Goal: Transaction & Acquisition: Obtain resource

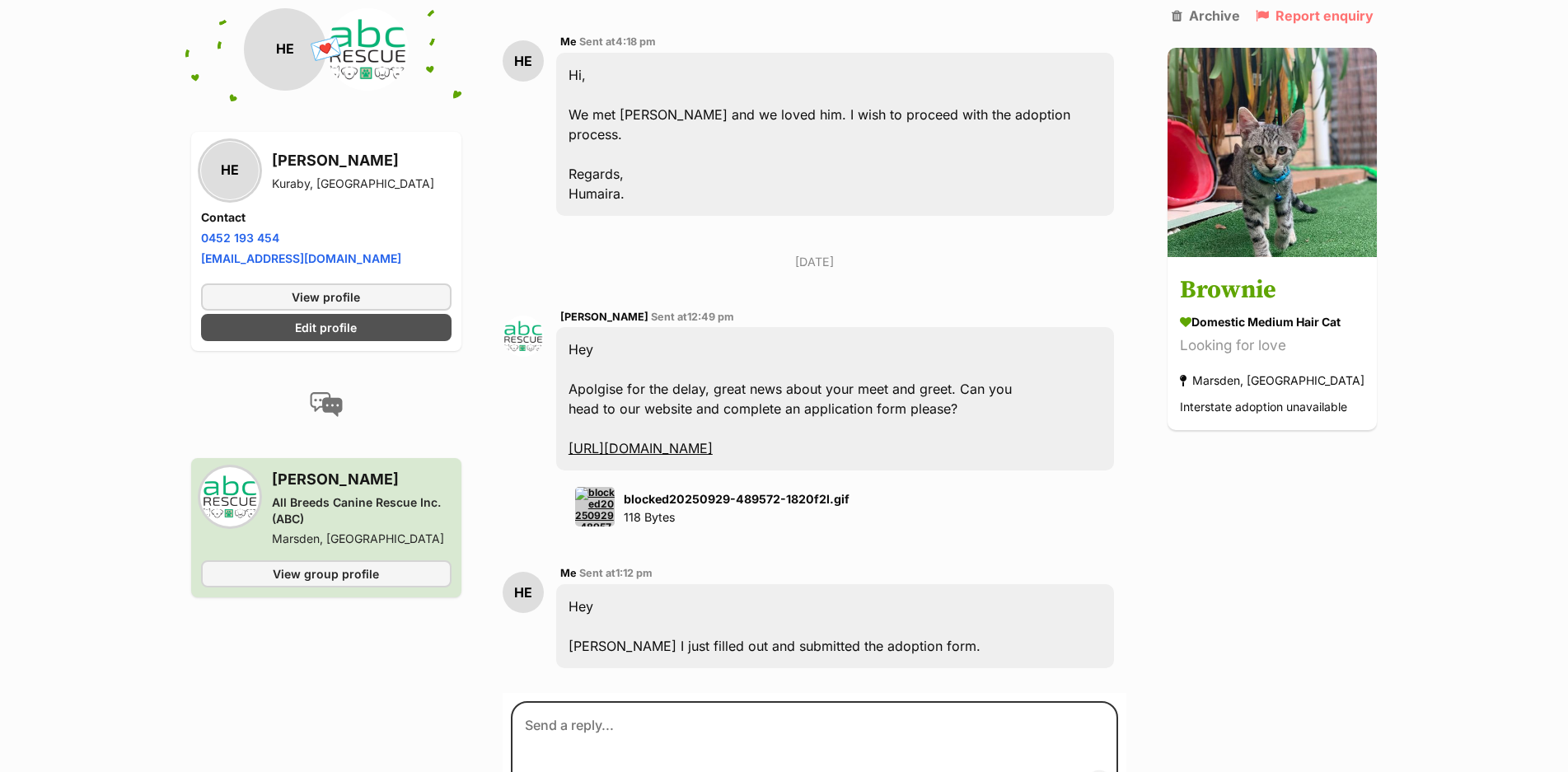
scroll to position [2594, 0]
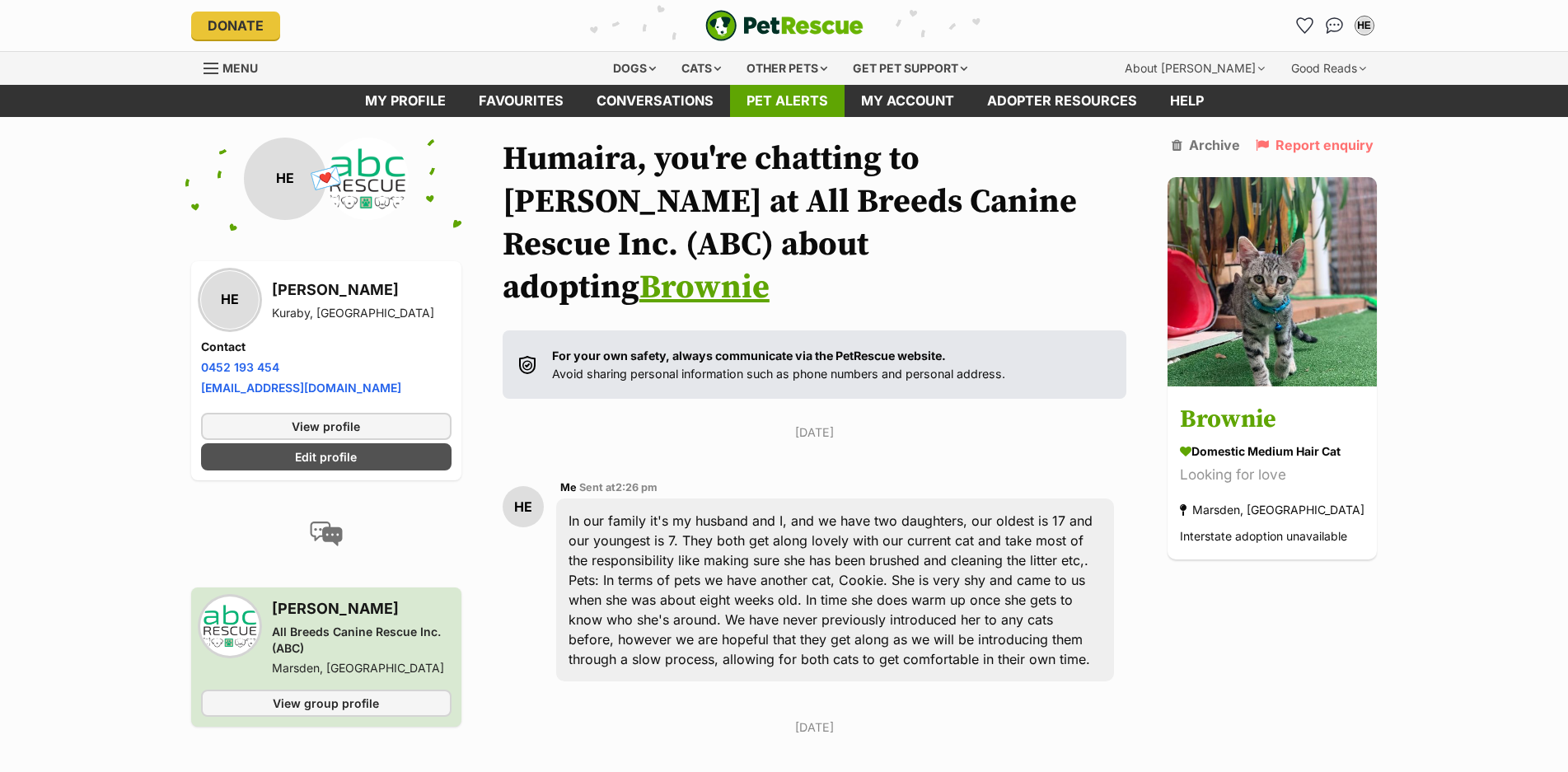
click at [827, 106] on link "Pet alerts" at bounding box center [787, 101] width 115 height 32
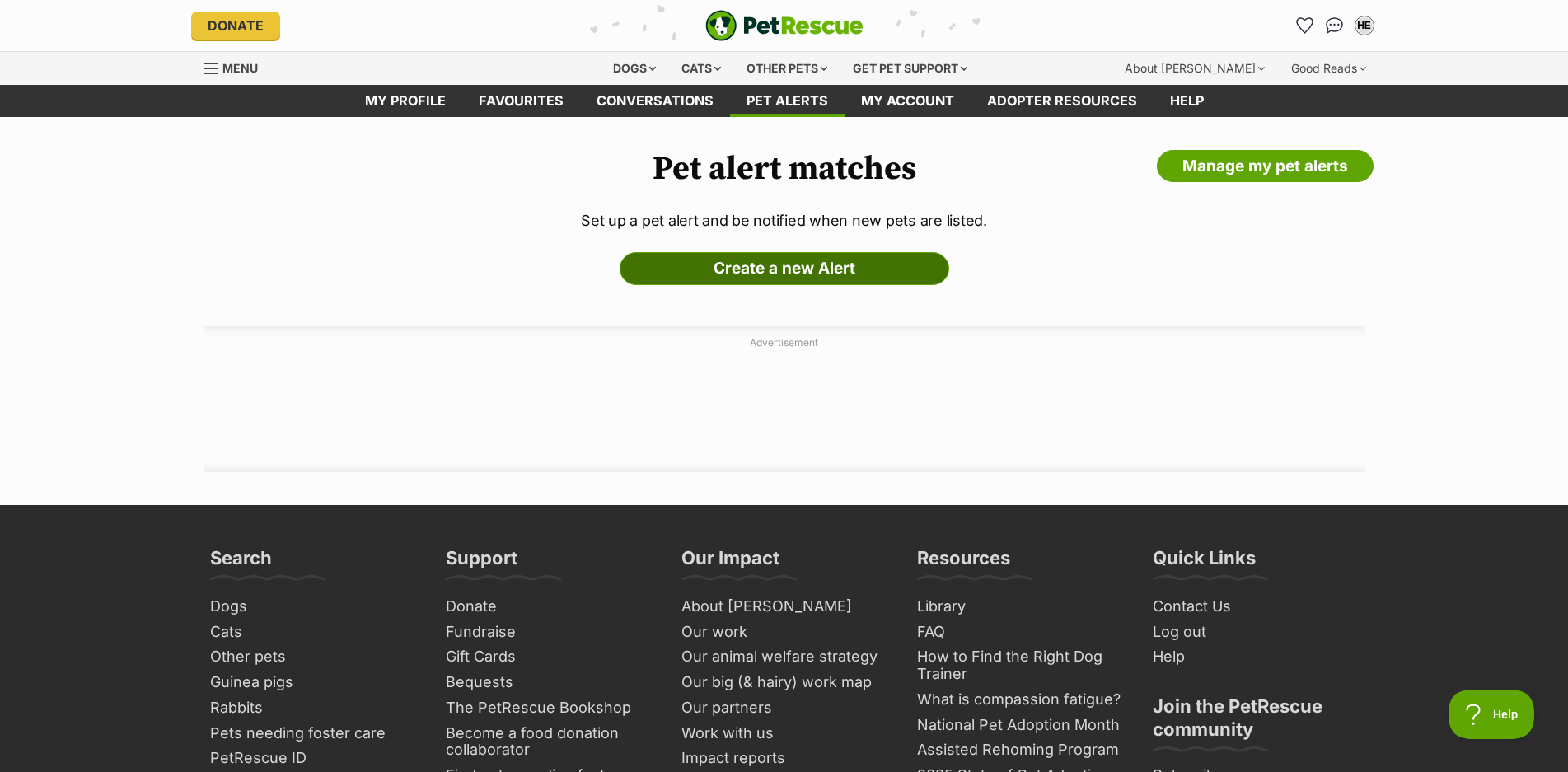
click at [870, 266] on link "Create a new Alert" at bounding box center [784, 268] width 330 height 33
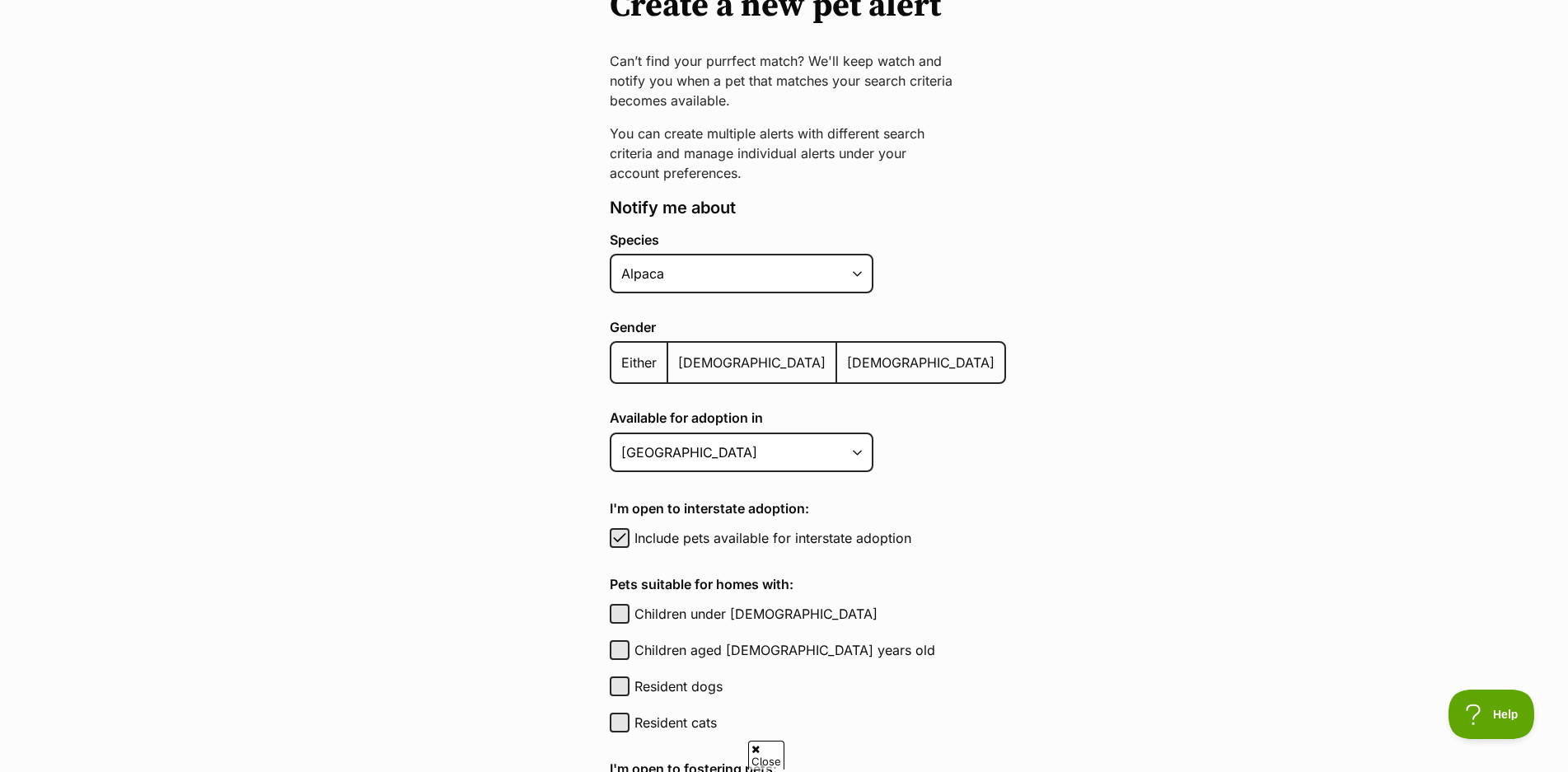
scroll to position [371, 0]
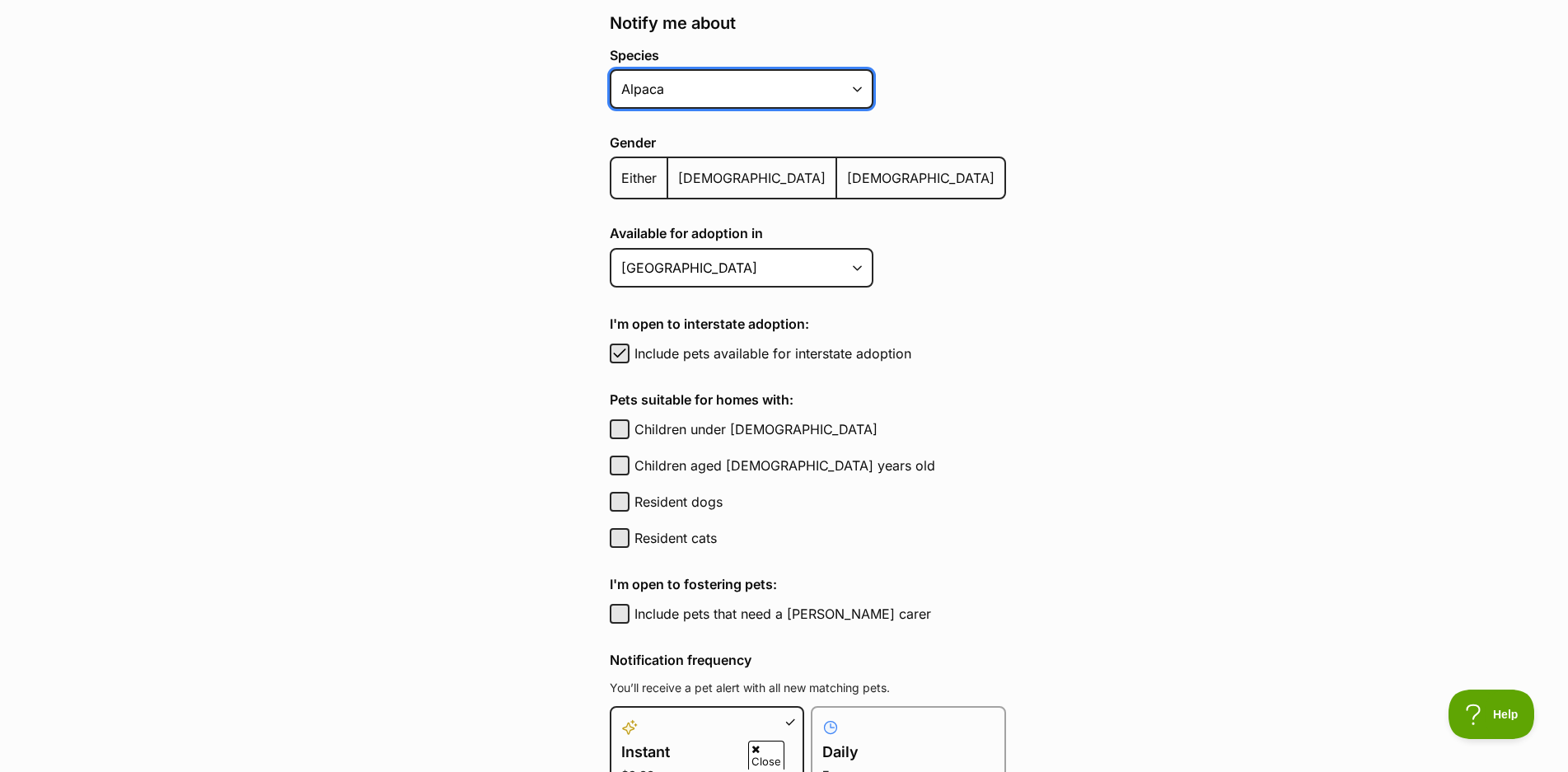
click at [660, 105] on select "Alpaca Bird Cat Chicken Cow Dog Donkey Duck Ferret Fish Goat Goose Guinea Fowl …" at bounding box center [741, 88] width 263 height 39
select select "2"
click at [610, 69] on select "Alpaca Bird Cat Chicken Cow Dog Donkey Duck Ferret Fish Goat Goose Guinea Fowl …" at bounding box center [741, 88] width 263 height 39
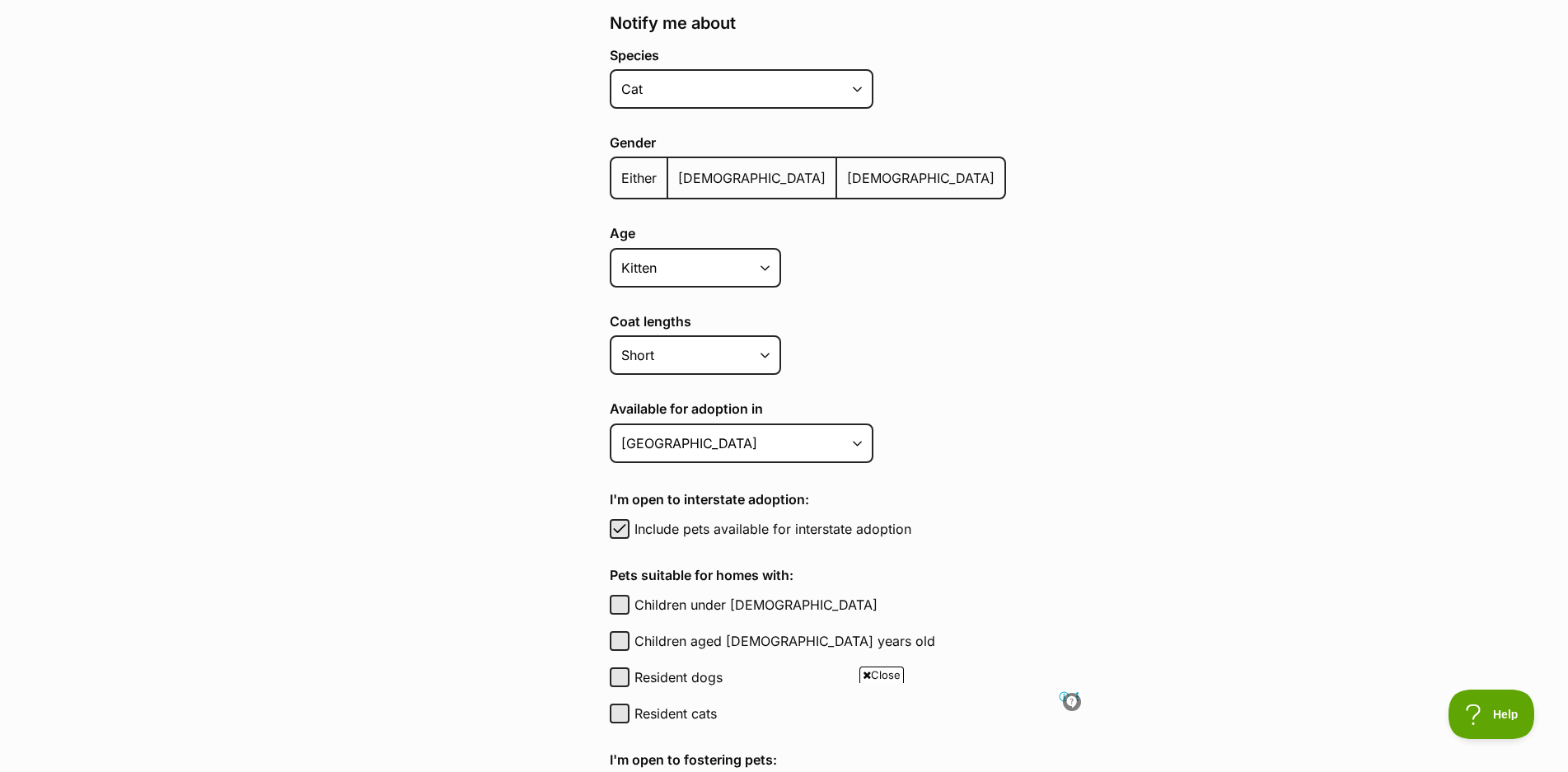
click at [634, 187] on label "Either" at bounding box center [639, 177] width 57 height 39
click at [620, 168] on input "Either" at bounding box center [620, 167] width 0 height 1
click at [643, 276] on select "Kitten Cat Senior All ages" at bounding box center [695, 268] width 171 height 39
click at [651, 337] on select "Short Medium Coat Long All coat lengths" at bounding box center [695, 354] width 171 height 39
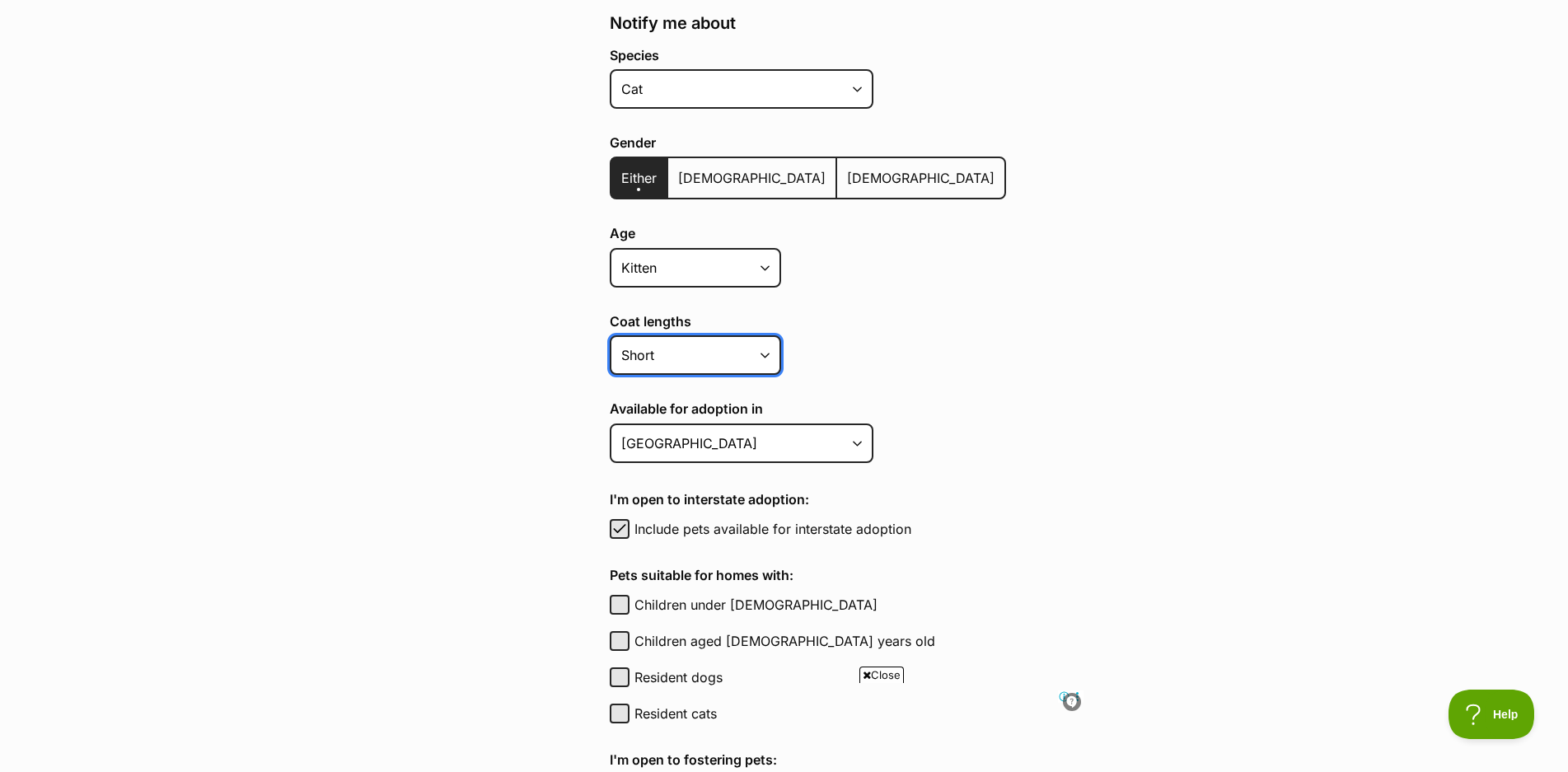
click at [610, 335] on select "Short Medium Coat Long All coat lengths" at bounding box center [695, 354] width 171 height 39
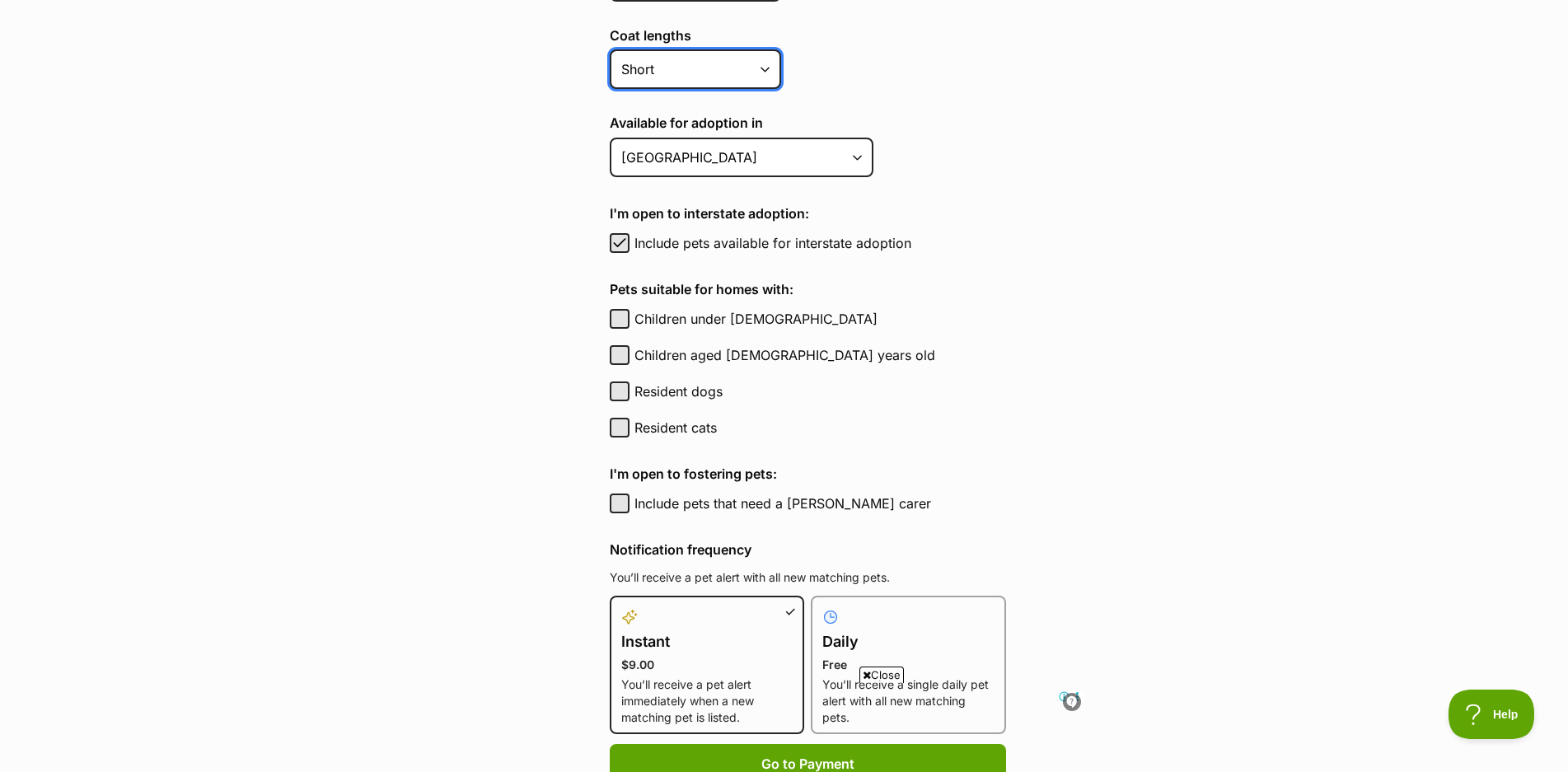
scroll to position [679, 0]
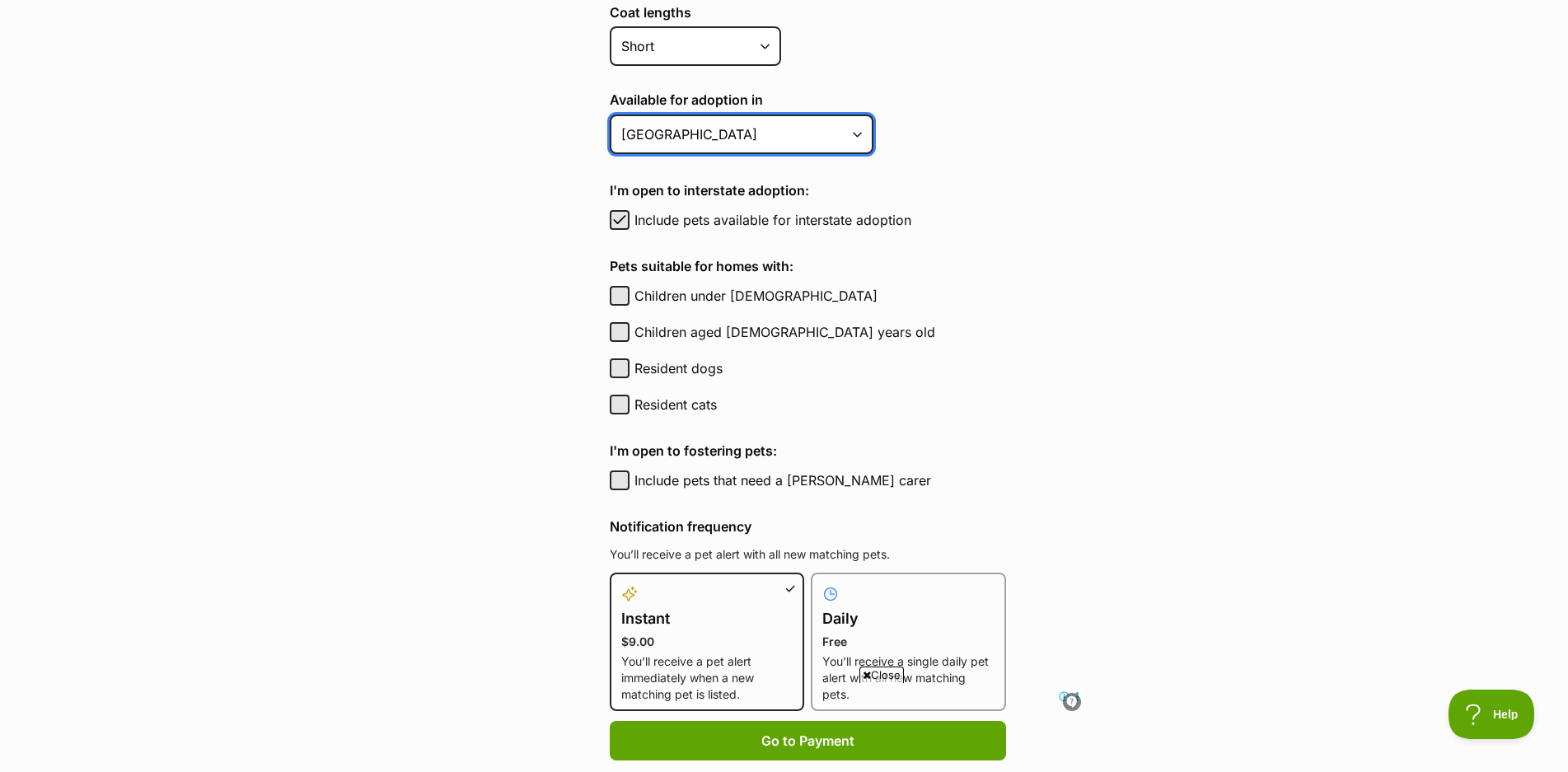
click at [660, 121] on select "Australian Capital Territory New South Wales Northern Territory Queensland Sout…" at bounding box center [741, 134] width 263 height 39
select select "3"
click at [610, 115] on select "Australian Capital Territory New South Wales Northern Territory Queensland Sout…" at bounding box center [741, 134] width 263 height 39
click at [769, 225] on label "Include pets available for interstate adoption" at bounding box center [819, 219] width 372 height 20
click at [630, 225] on button "Include pets available for interstate adoption" at bounding box center [619, 219] width 20 height 20
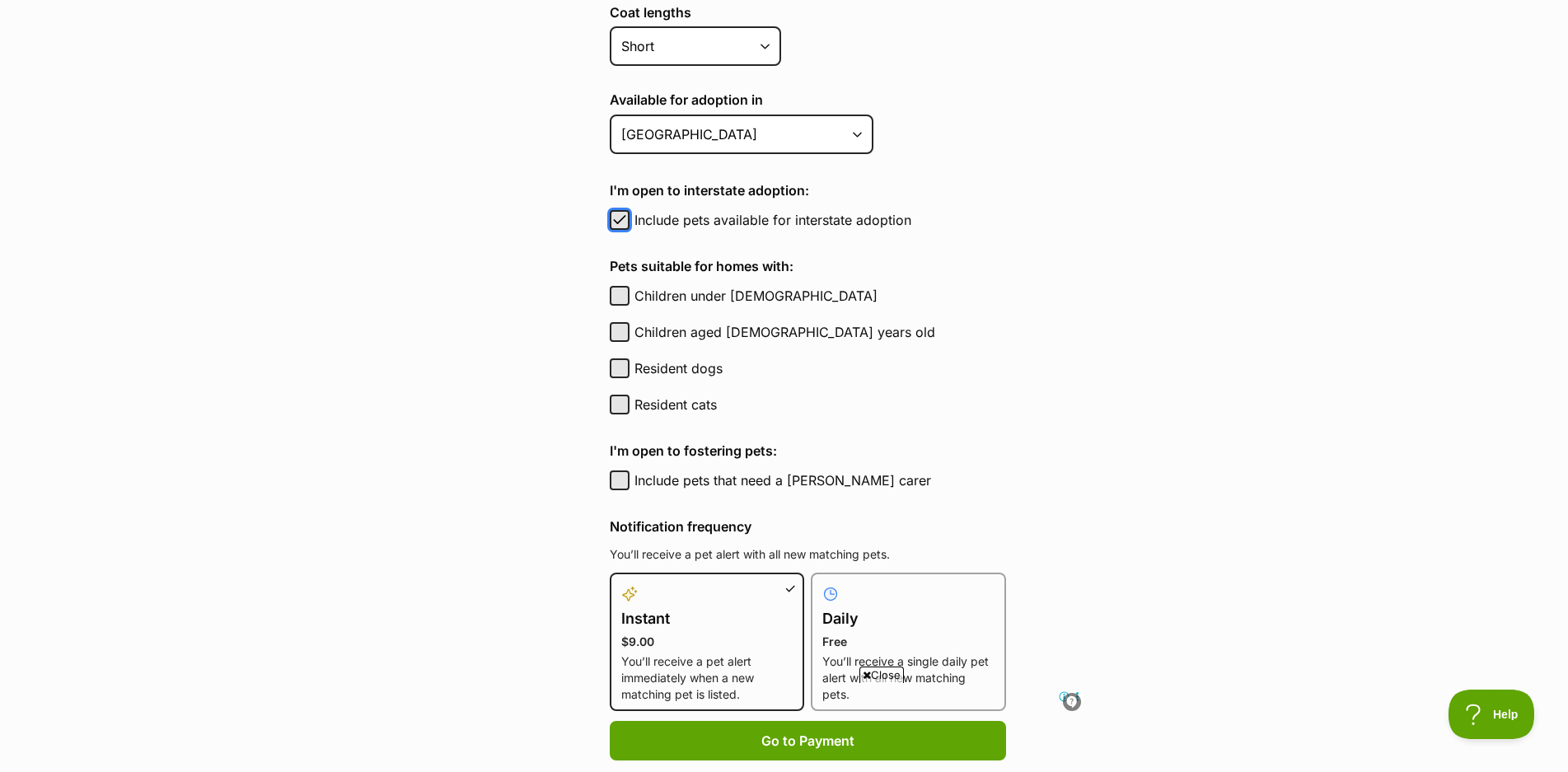
checkbox input "false"
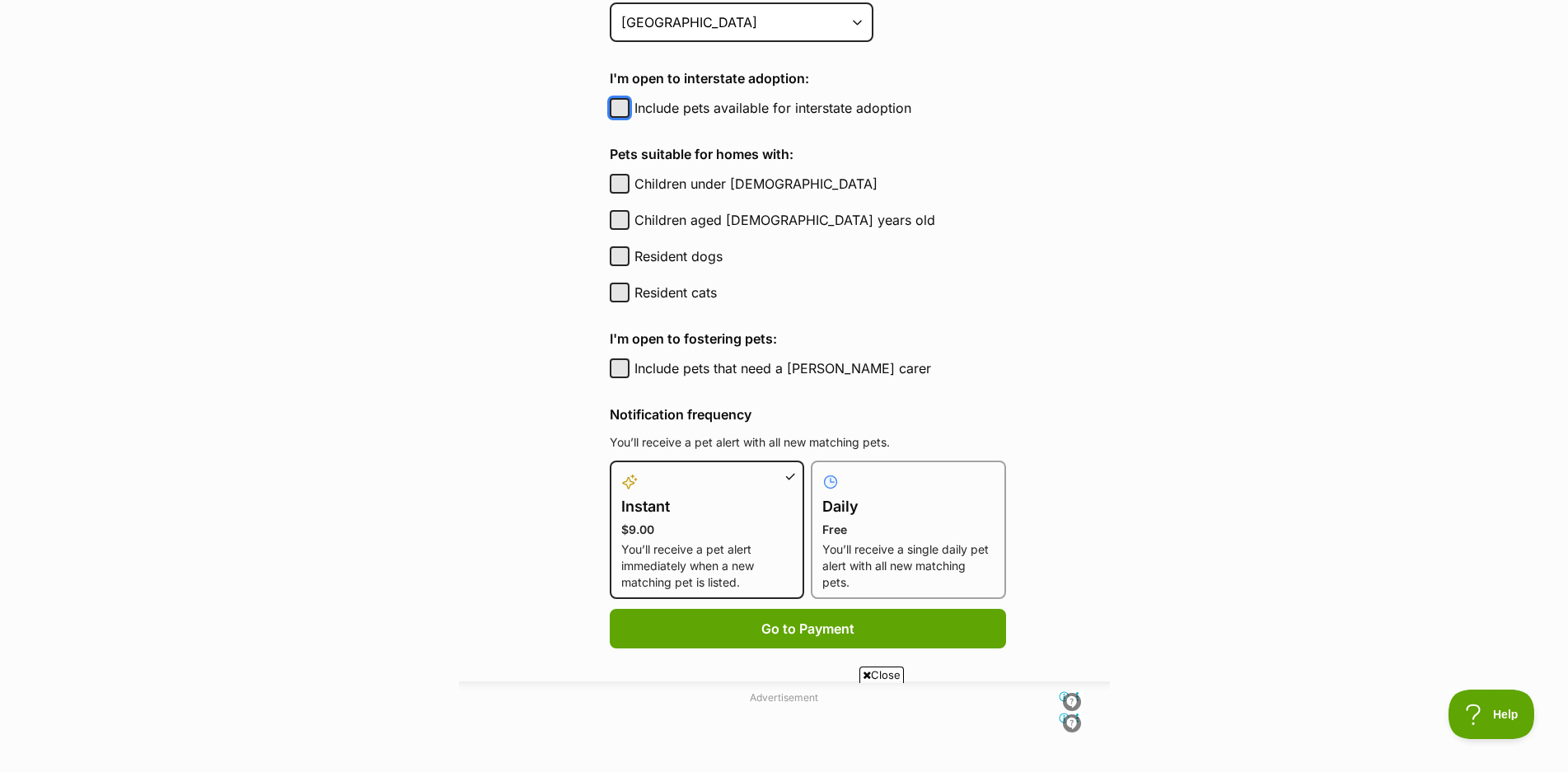
scroll to position [803, 0]
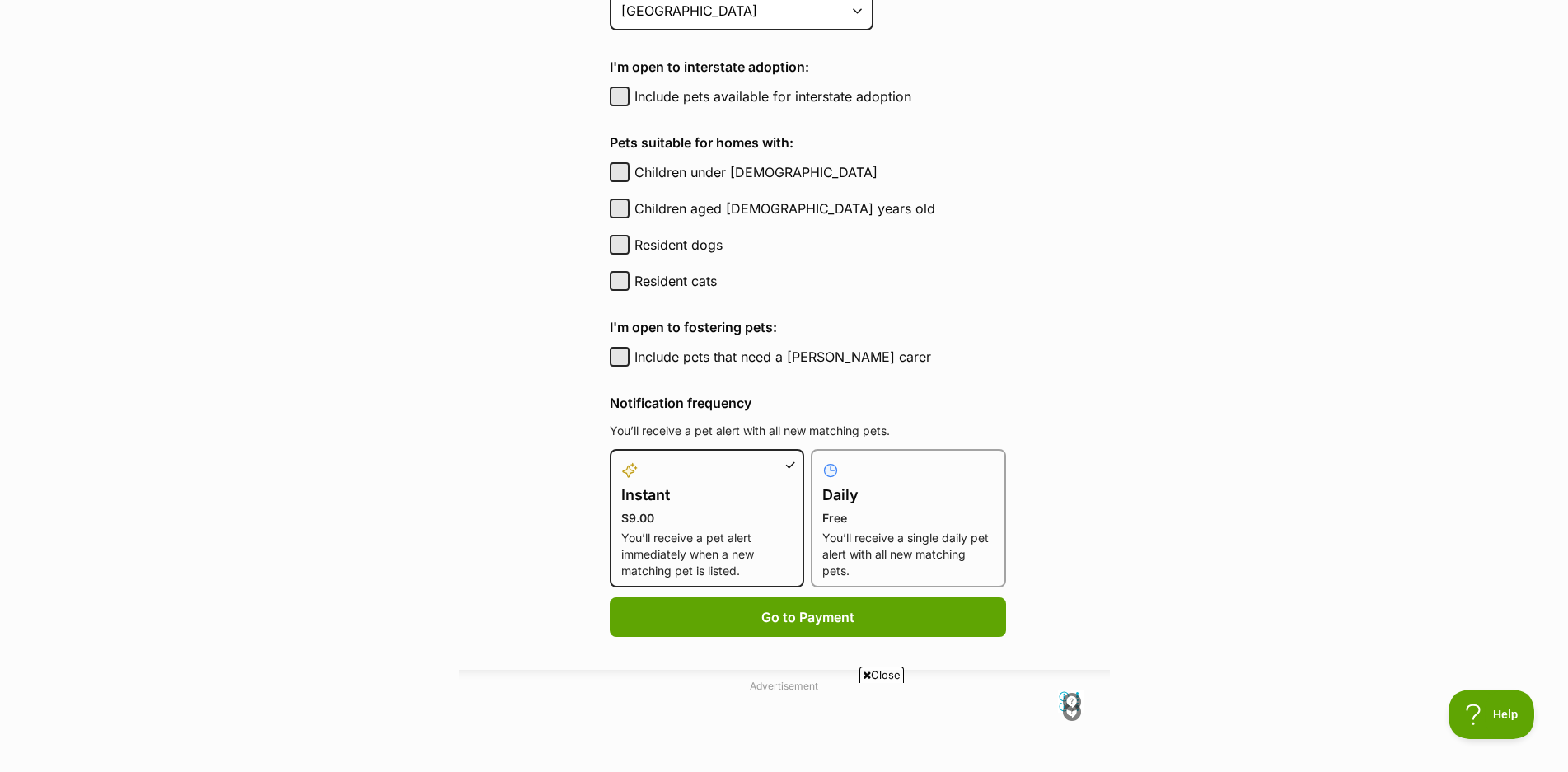
click at [664, 176] on label "Children under 5 years old" at bounding box center [819, 172] width 372 height 20
click at [630, 176] on button "Children under 5 years old" at bounding box center [619, 172] width 20 height 20
checkbox input "true"
click at [638, 288] on label "Resident cats" at bounding box center [819, 281] width 372 height 20
click at [630, 288] on button "Resident cats" at bounding box center [619, 281] width 20 height 20
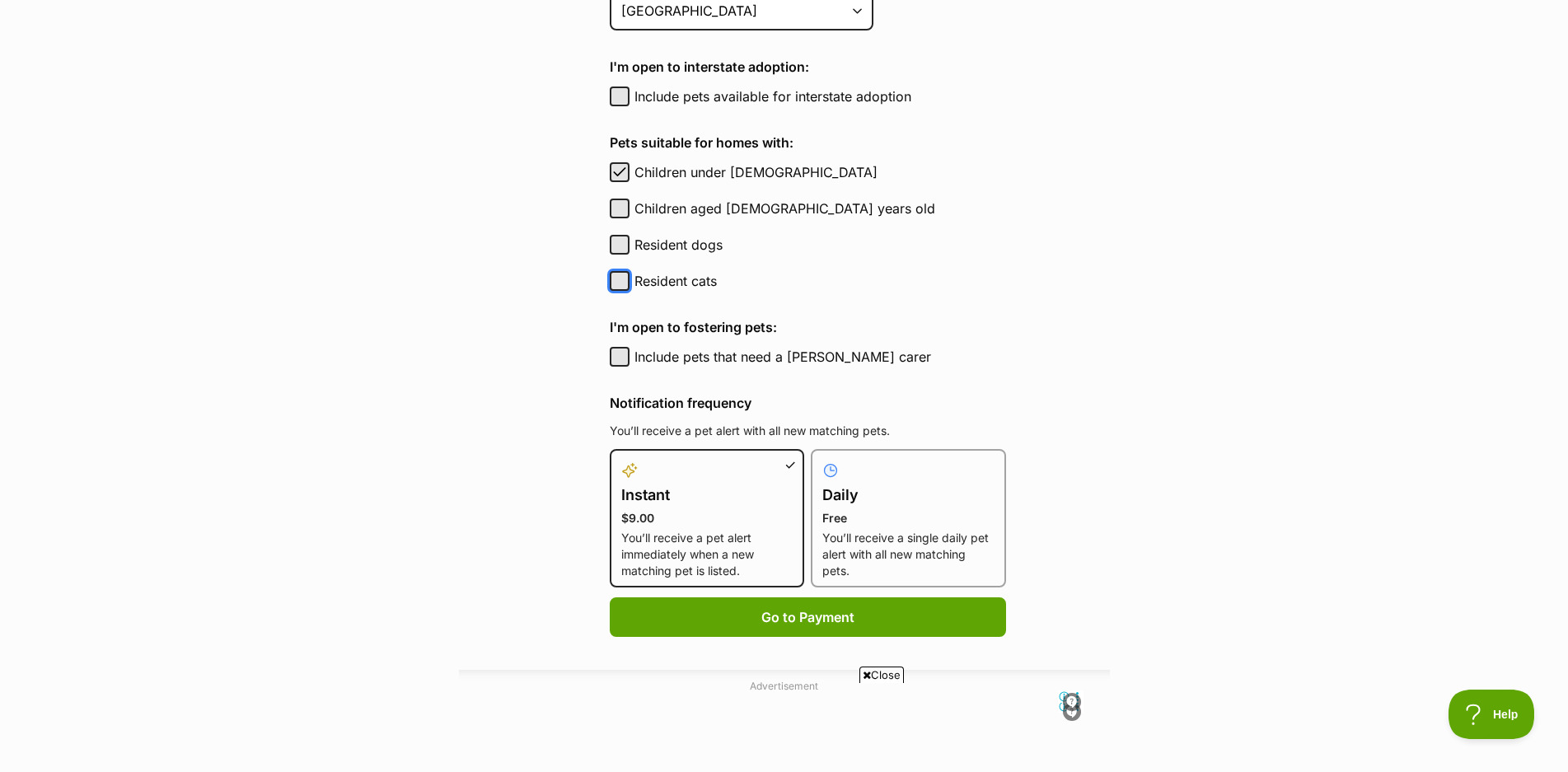
checkbox input "true"
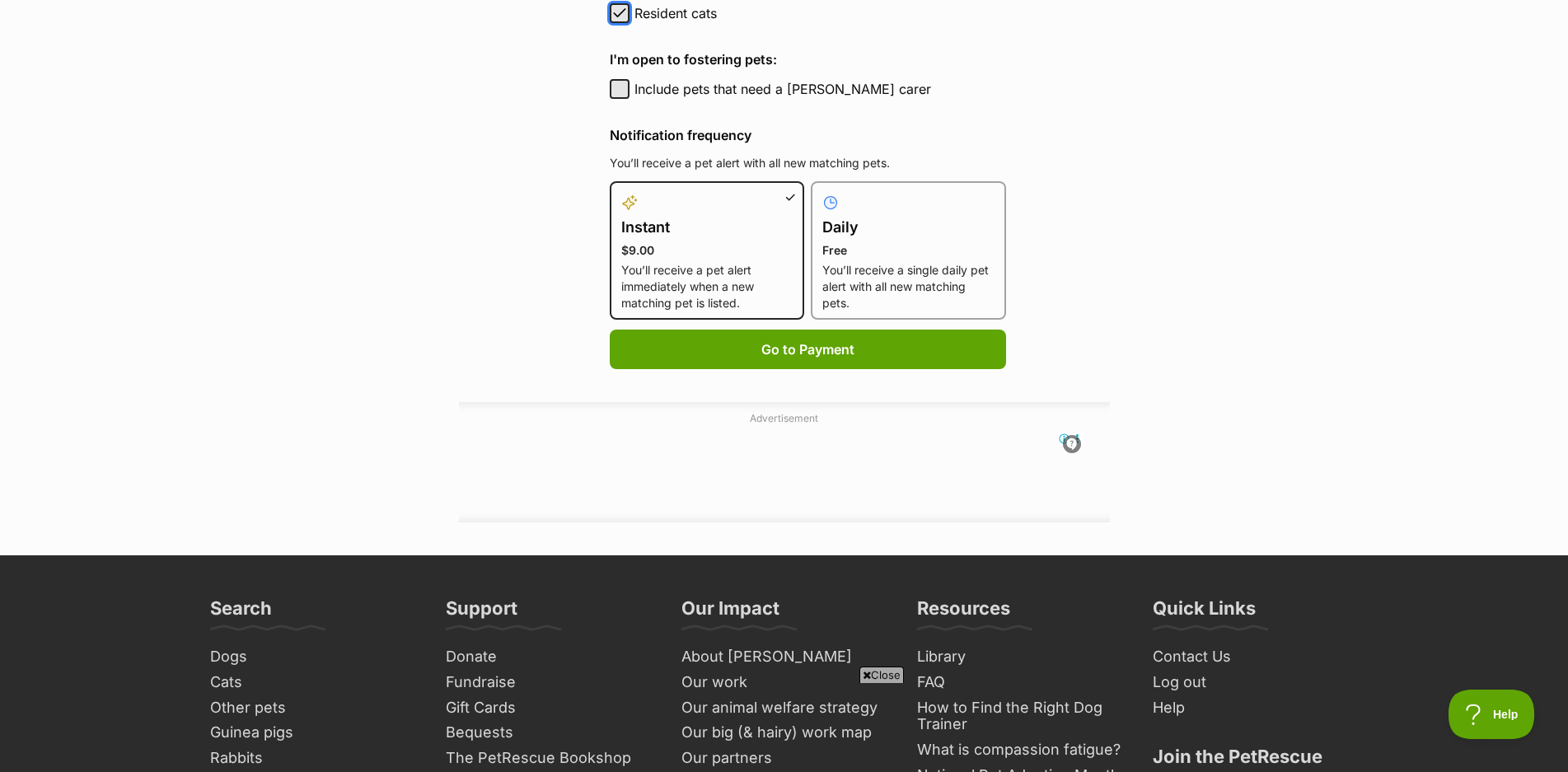
scroll to position [0, 0]
click at [842, 199] on div at bounding box center [908, 202] width 172 height 20
click at [821, 191] on input "Daily Free You’ll receive a single daily pet alert with all new matching pets." at bounding box center [820, 191] width 1 height 1
radio input "true"
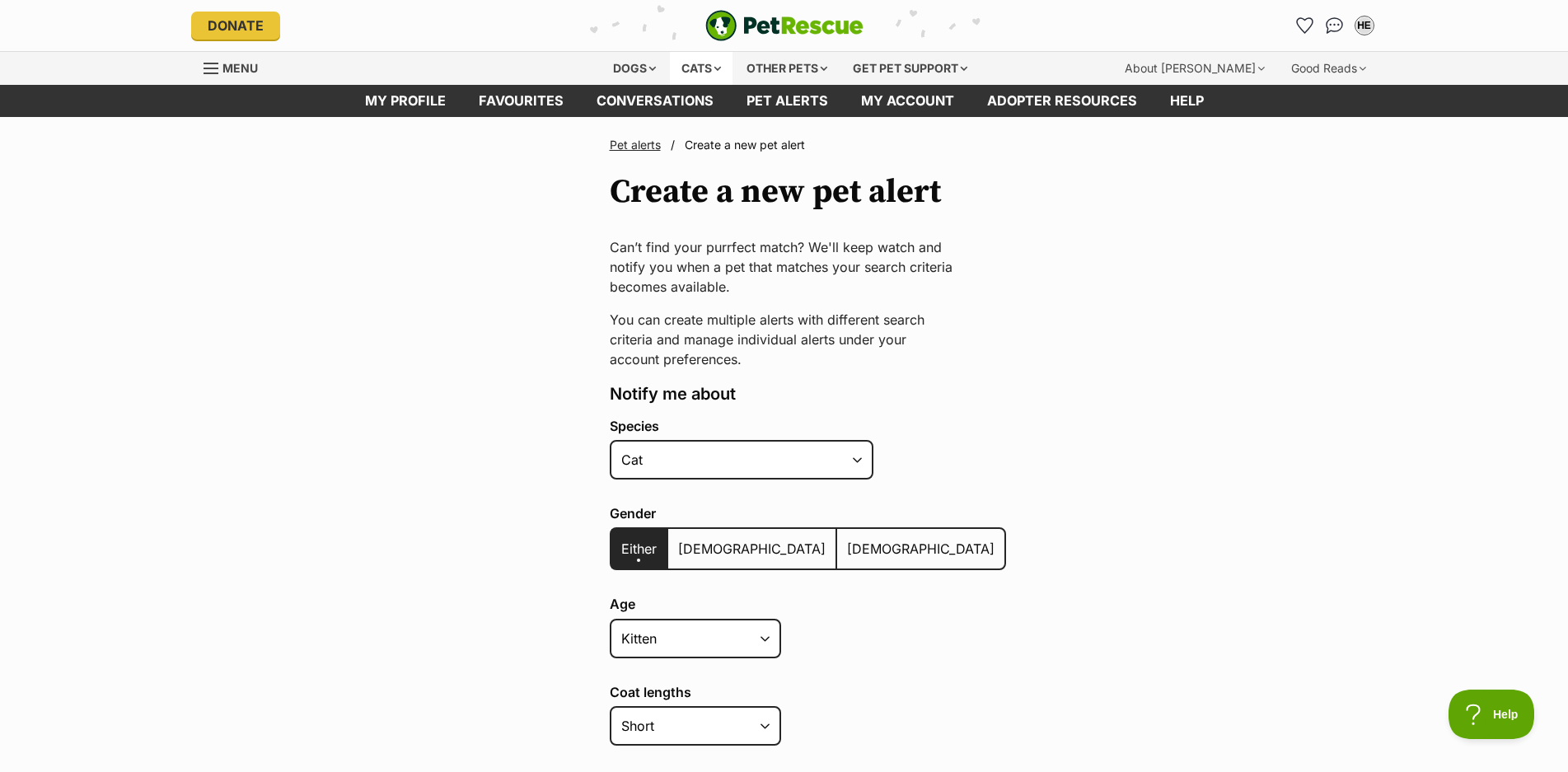
click at [708, 66] on div "Cats" at bounding box center [701, 68] width 63 height 33
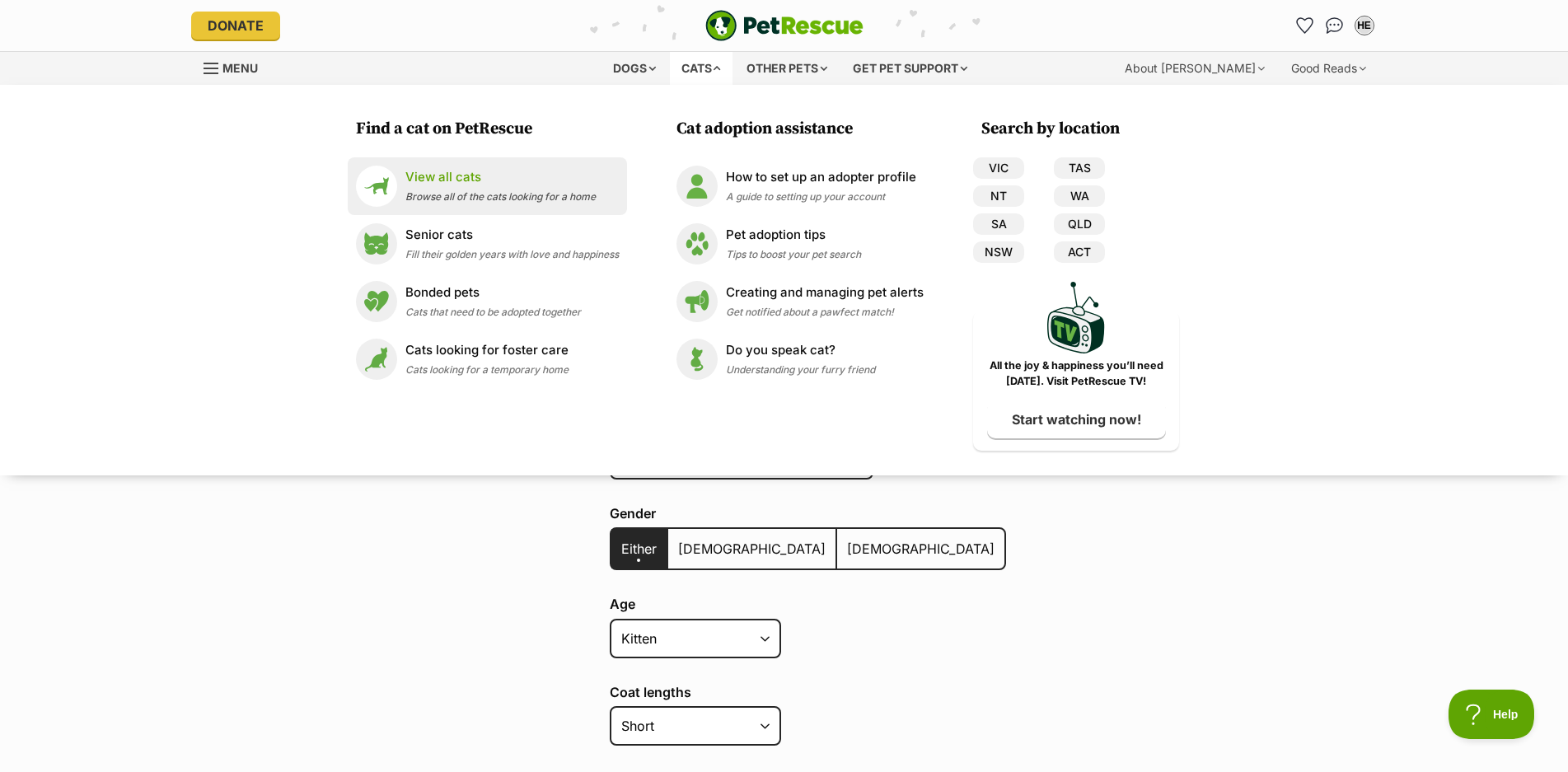
click at [451, 182] on p "View all cats" at bounding box center [500, 177] width 191 height 19
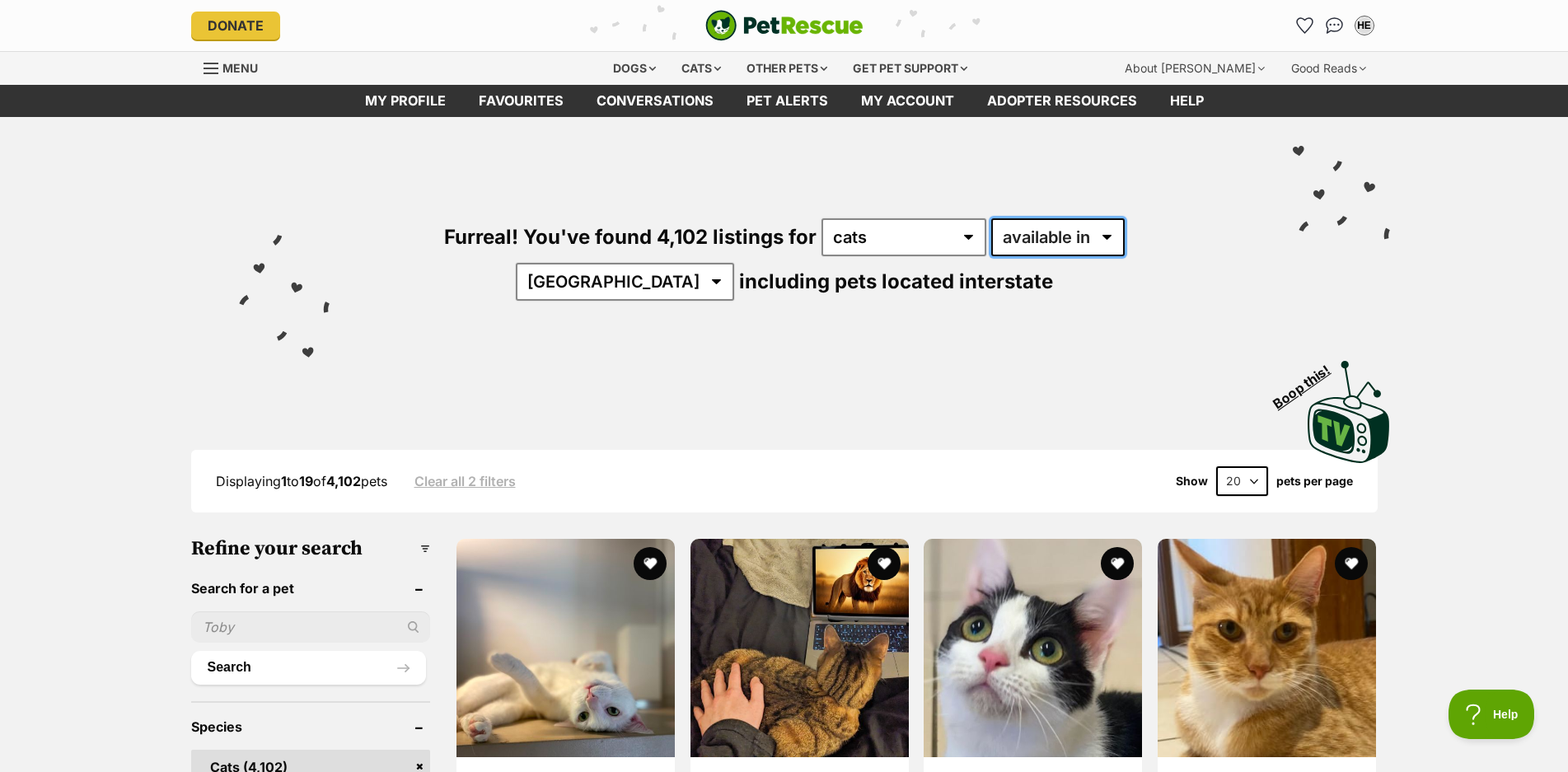
click at [1052, 235] on select "available in located in" at bounding box center [1057, 237] width 134 height 38
click at [734, 262] on select "Australia ACT NSW NT QLD SA TAS VIC WA" at bounding box center [625, 281] width 219 height 38
select select "QLD"
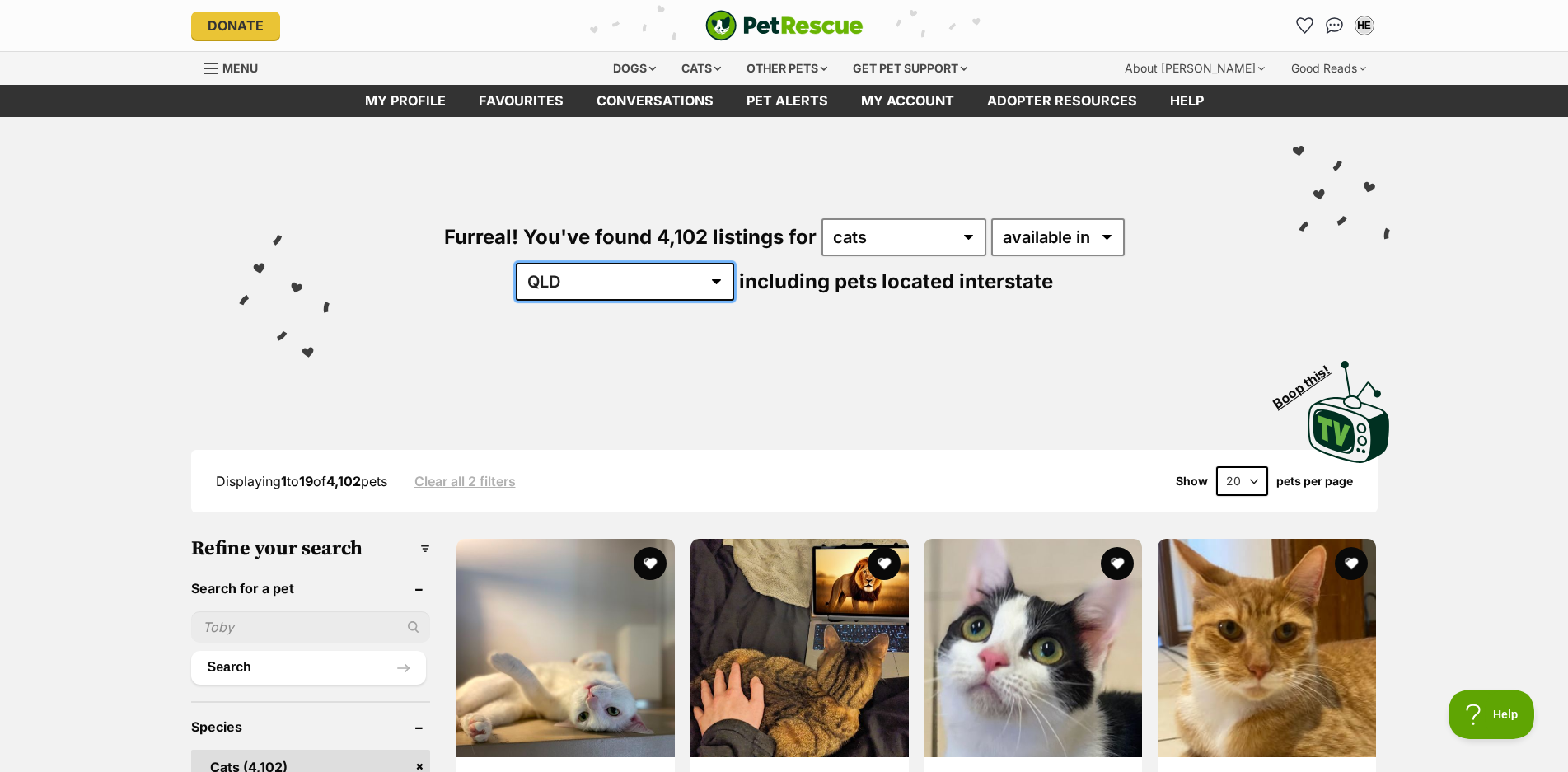
click at [734, 262] on select "Australia ACT NSW NT QLD SA TAS VIC WA" at bounding box center [625, 281] width 219 height 38
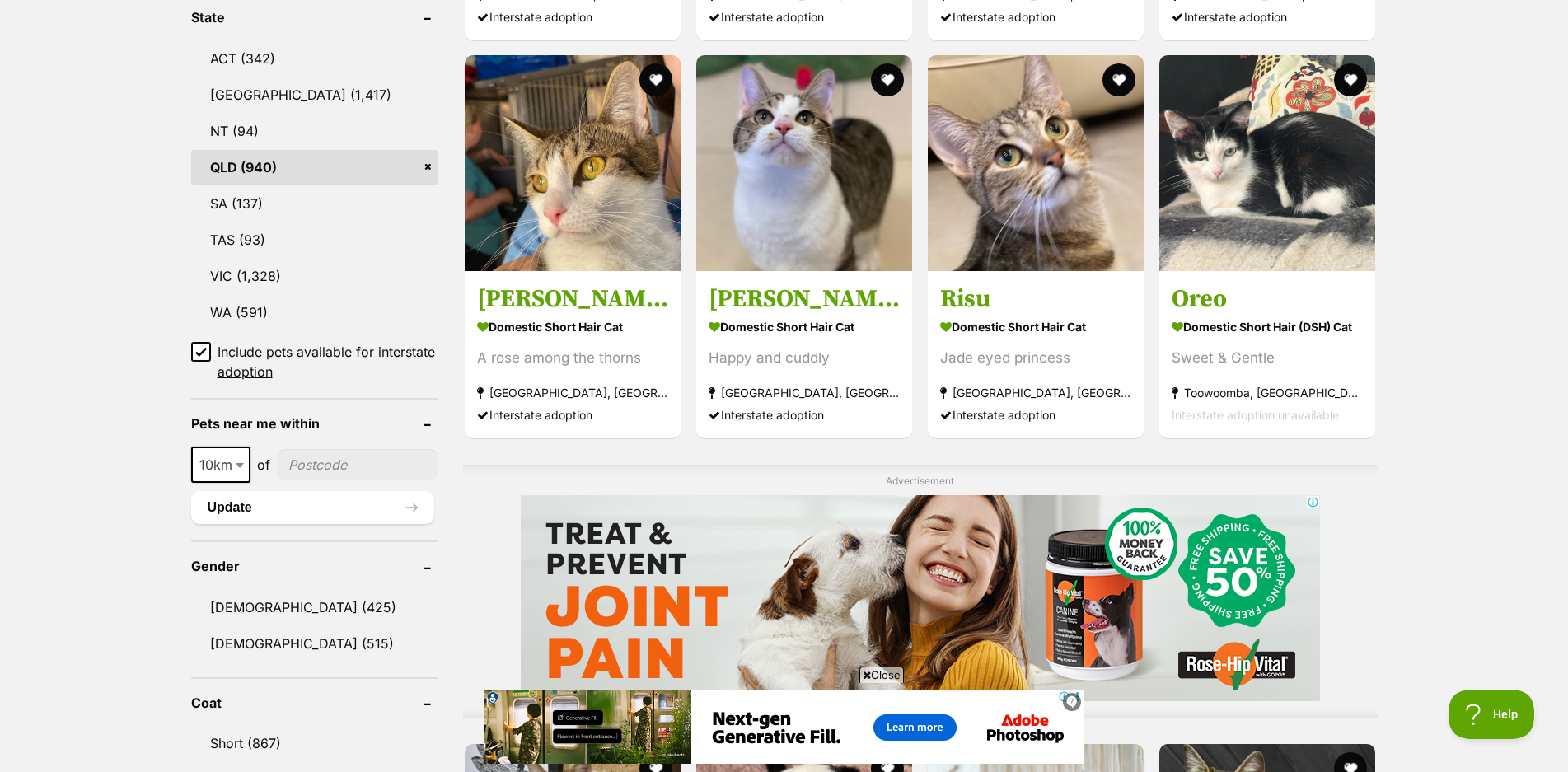
scroll to position [886, 0]
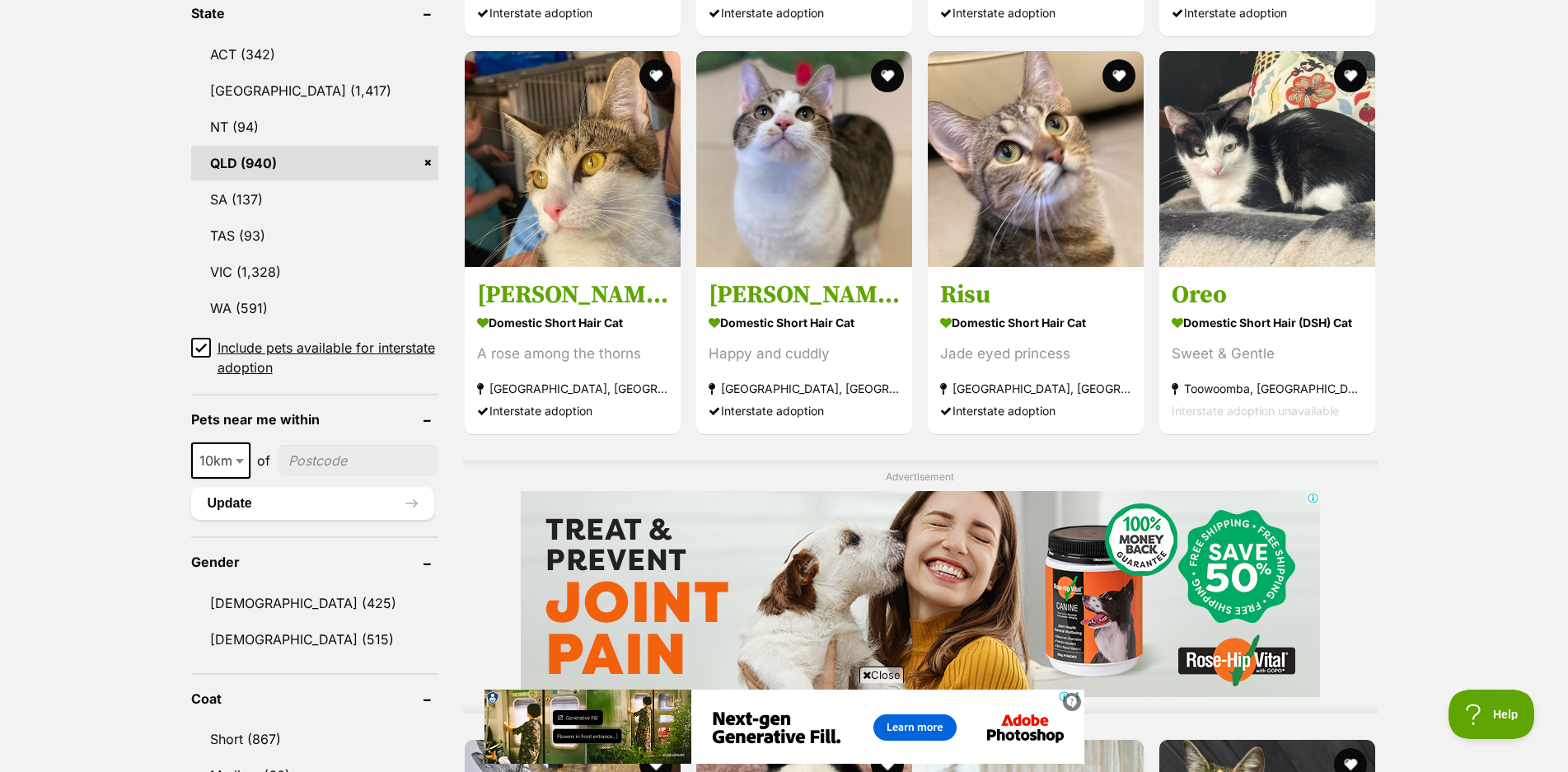
click at [197, 345] on icon at bounding box center [200, 347] width 11 height 11
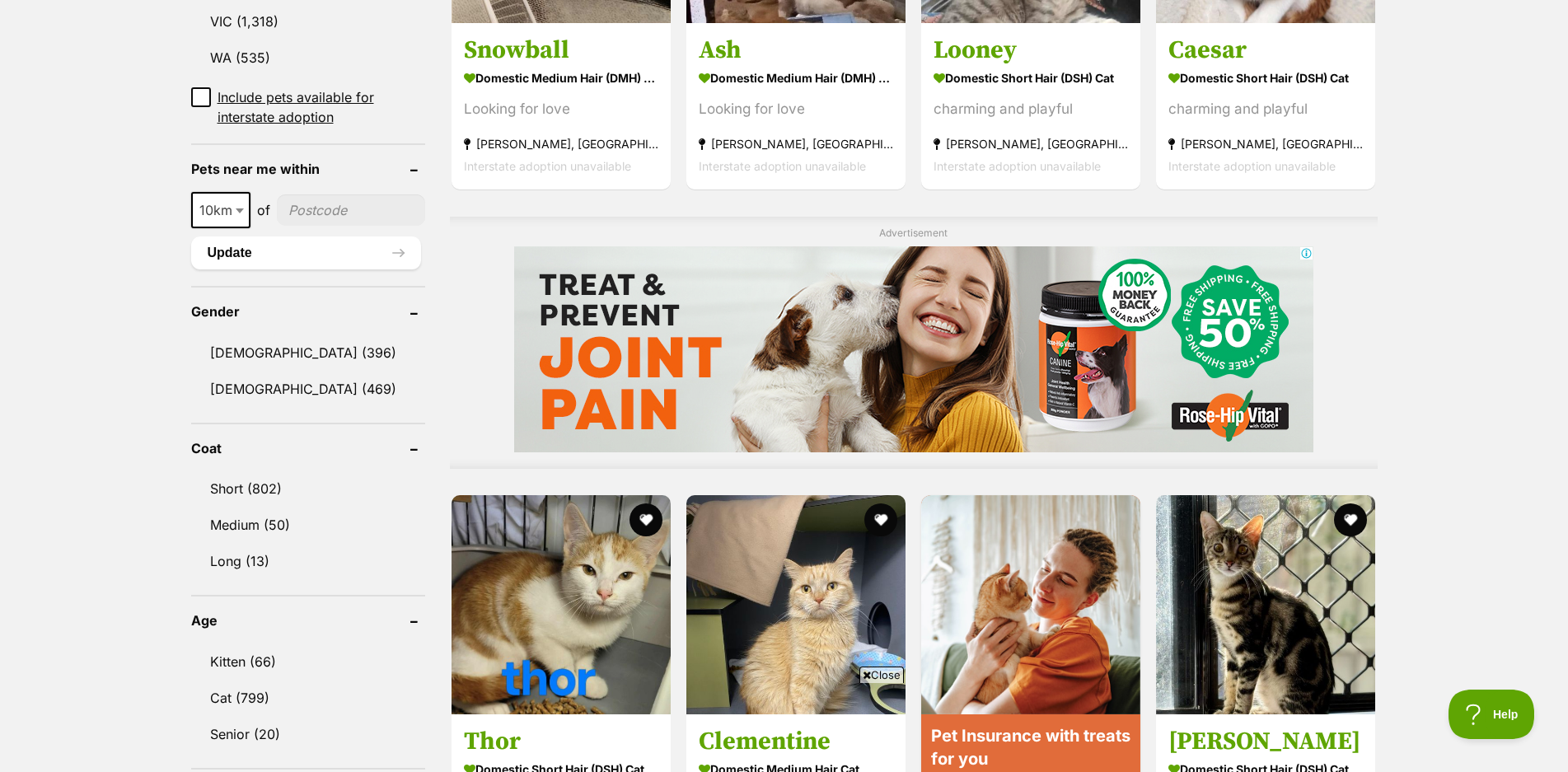
click at [316, 202] on input"] "postcode" at bounding box center [352, 210] width 149 height 31
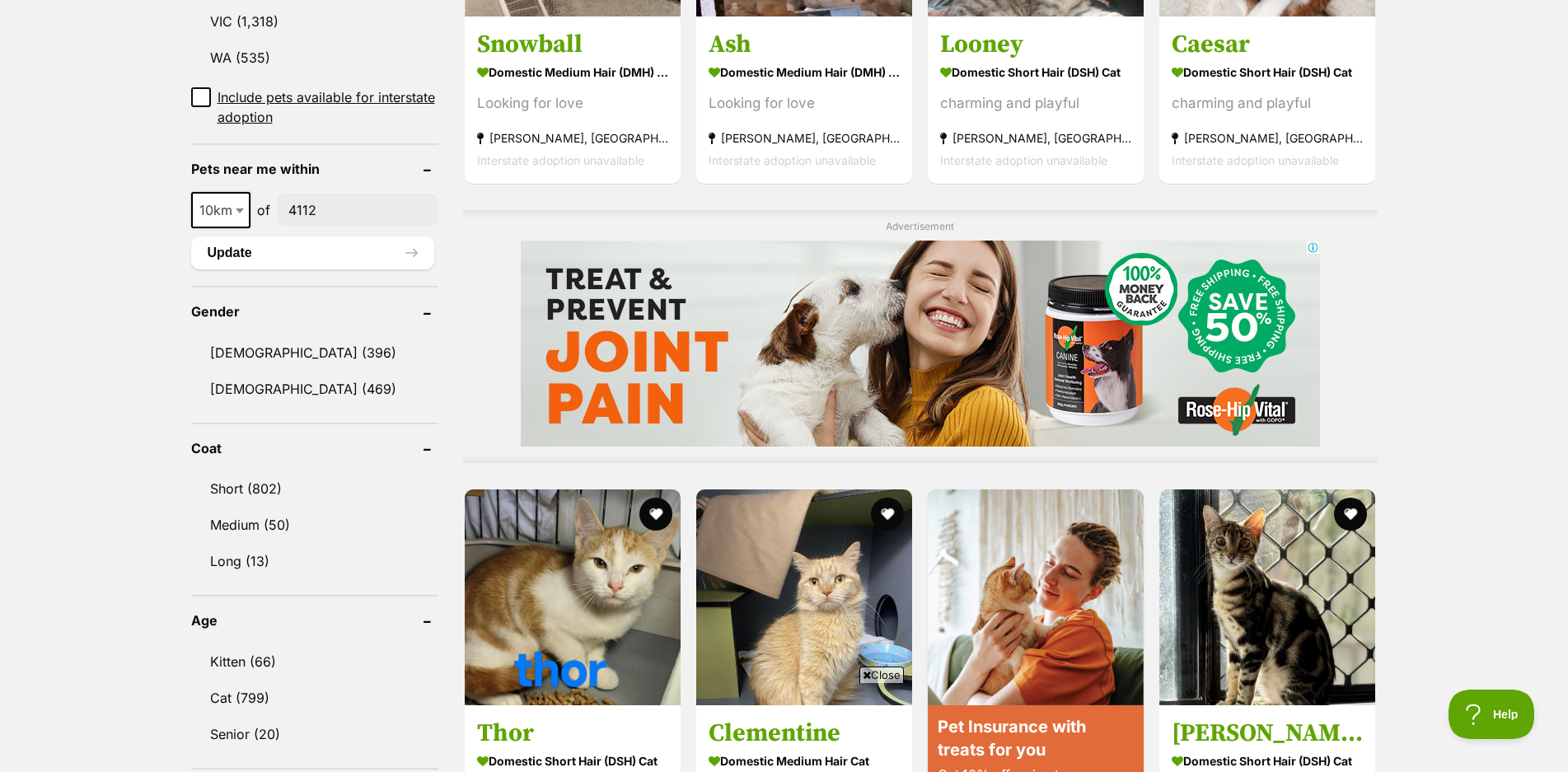
type input"] "4112"
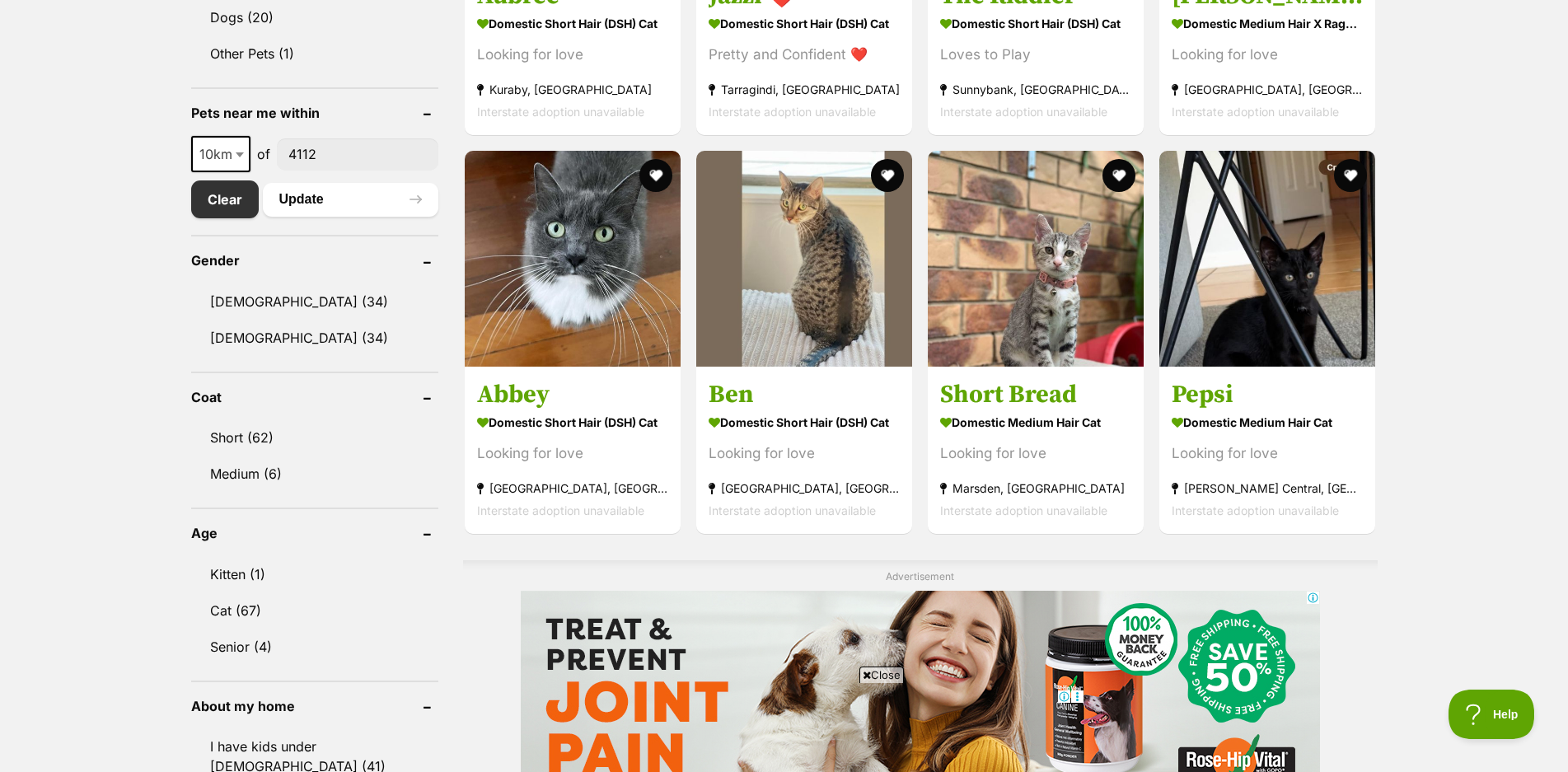
scroll to position [1091, 0]
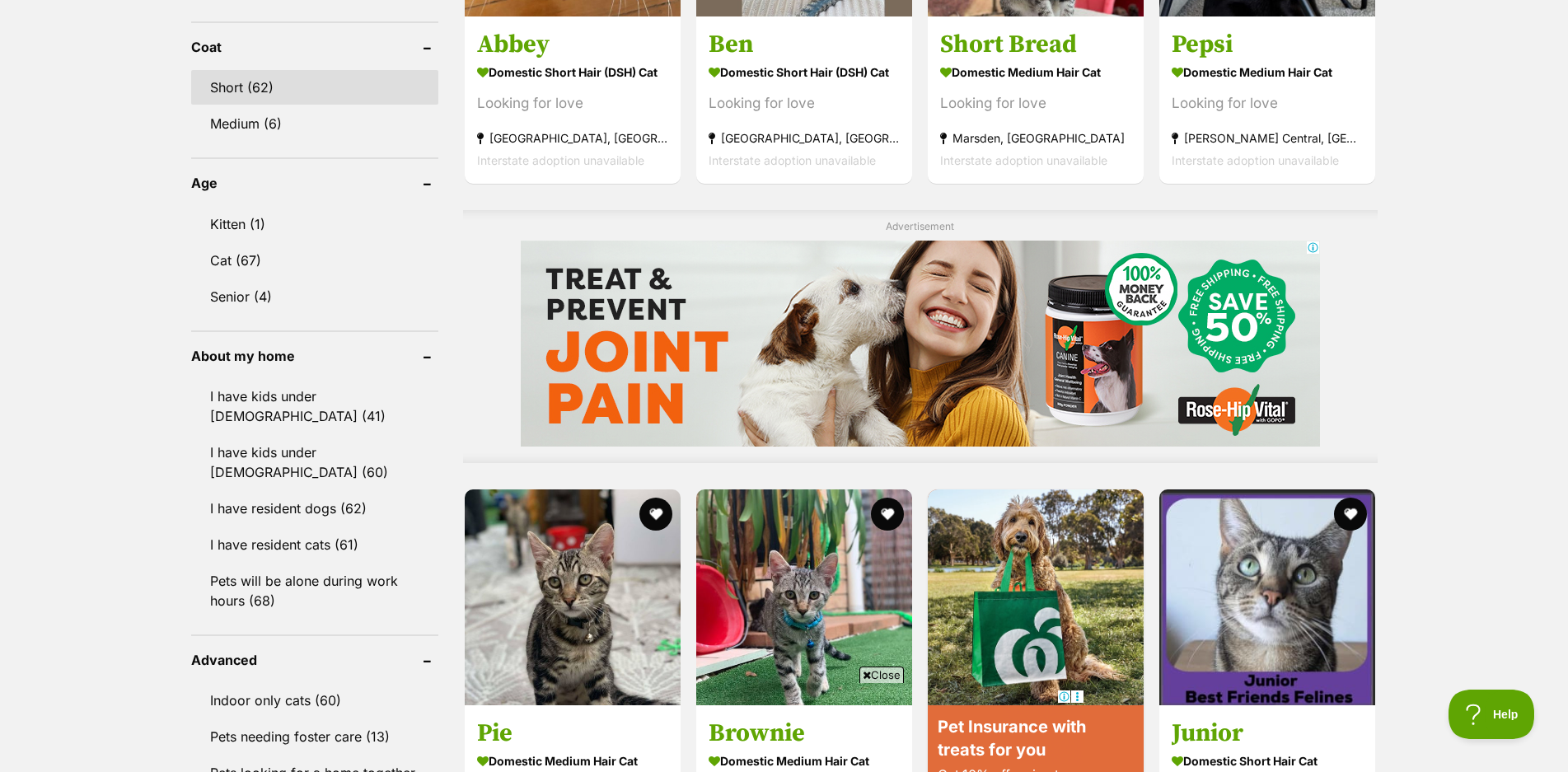
click at [226, 89] on link "Short (62)" at bounding box center [315, 87] width 247 height 35
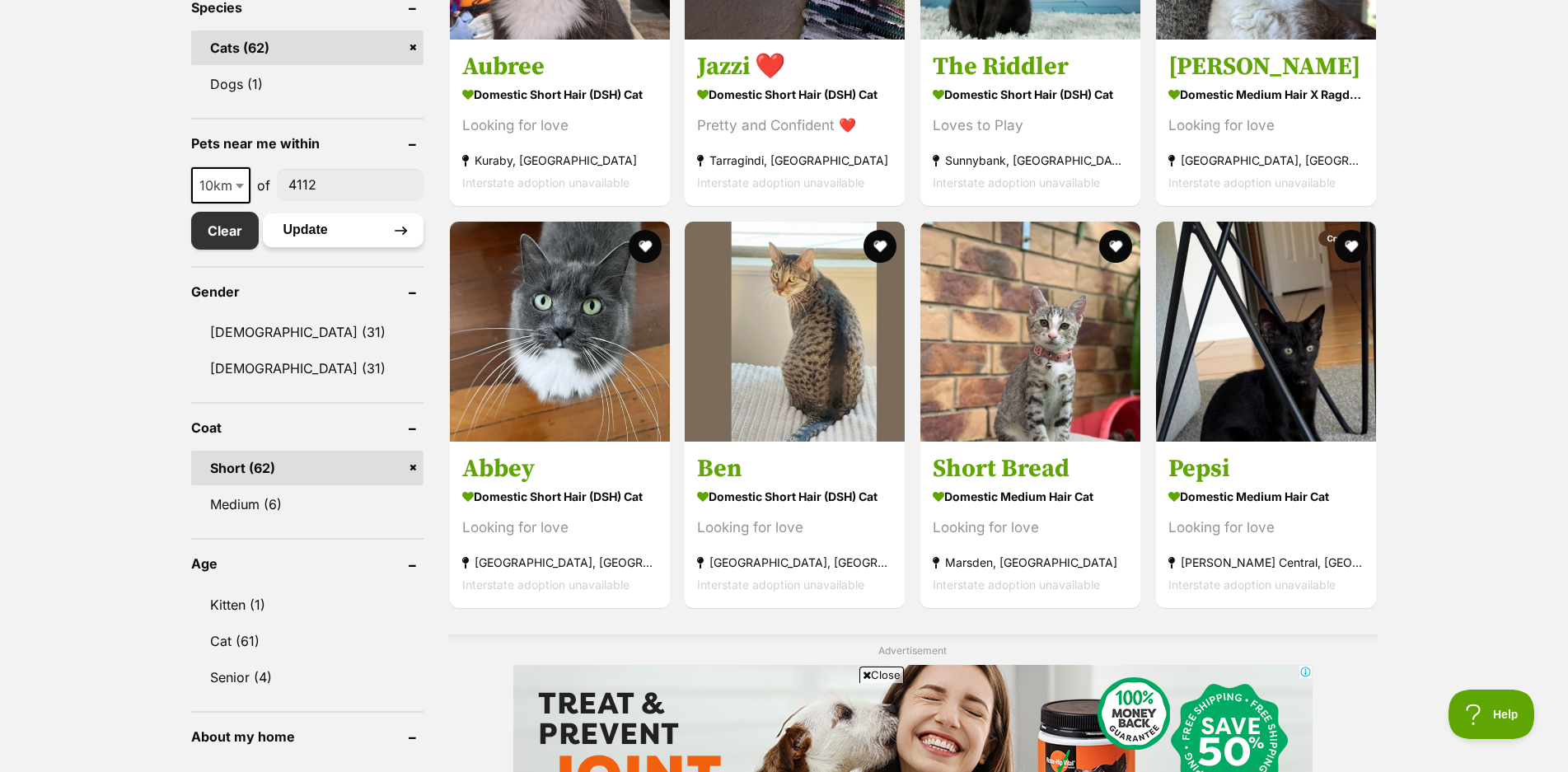
scroll to position [679, 0]
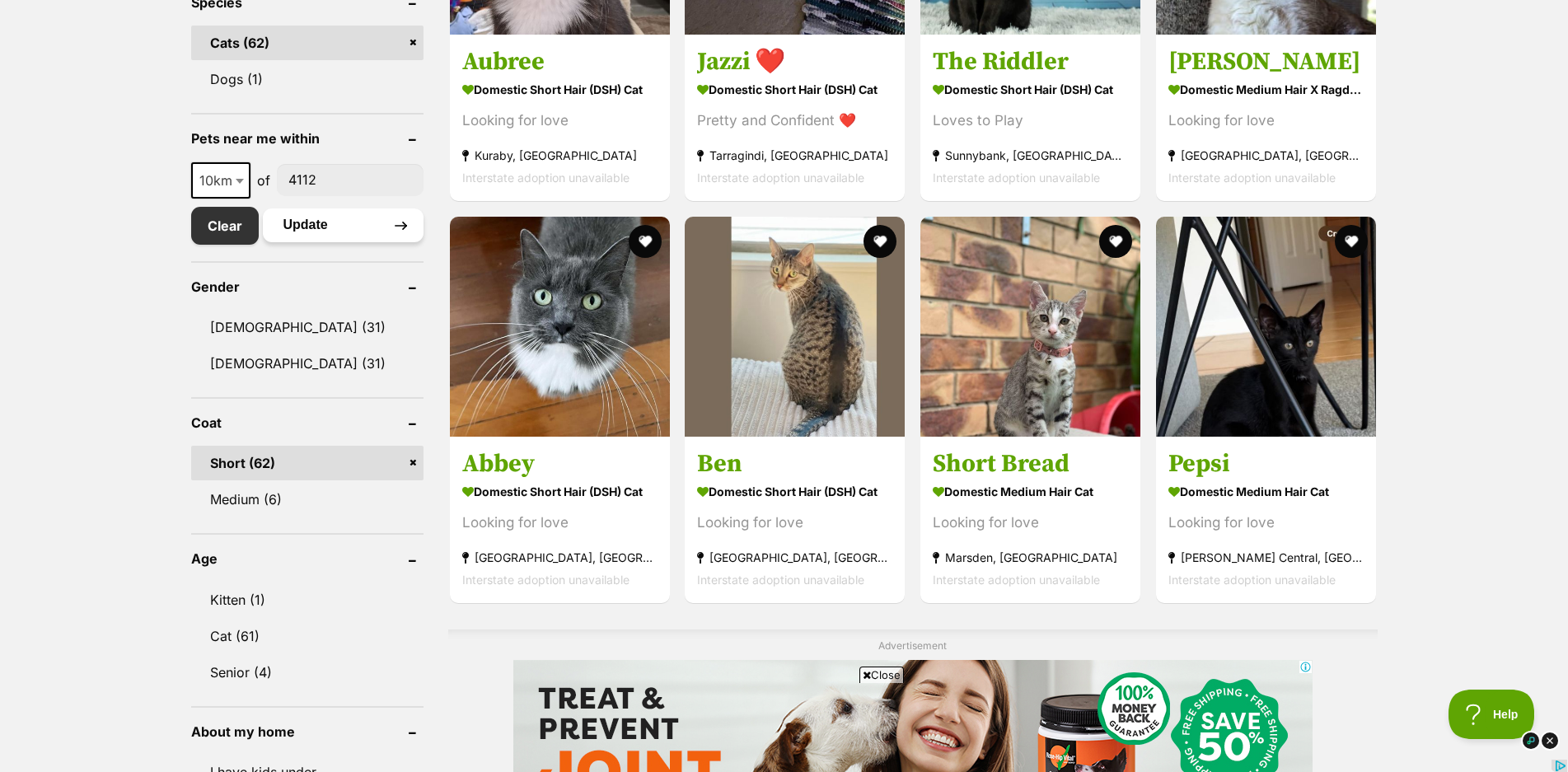
click at [362, 219] on button "Update" at bounding box center [343, 225] width 161 height 33
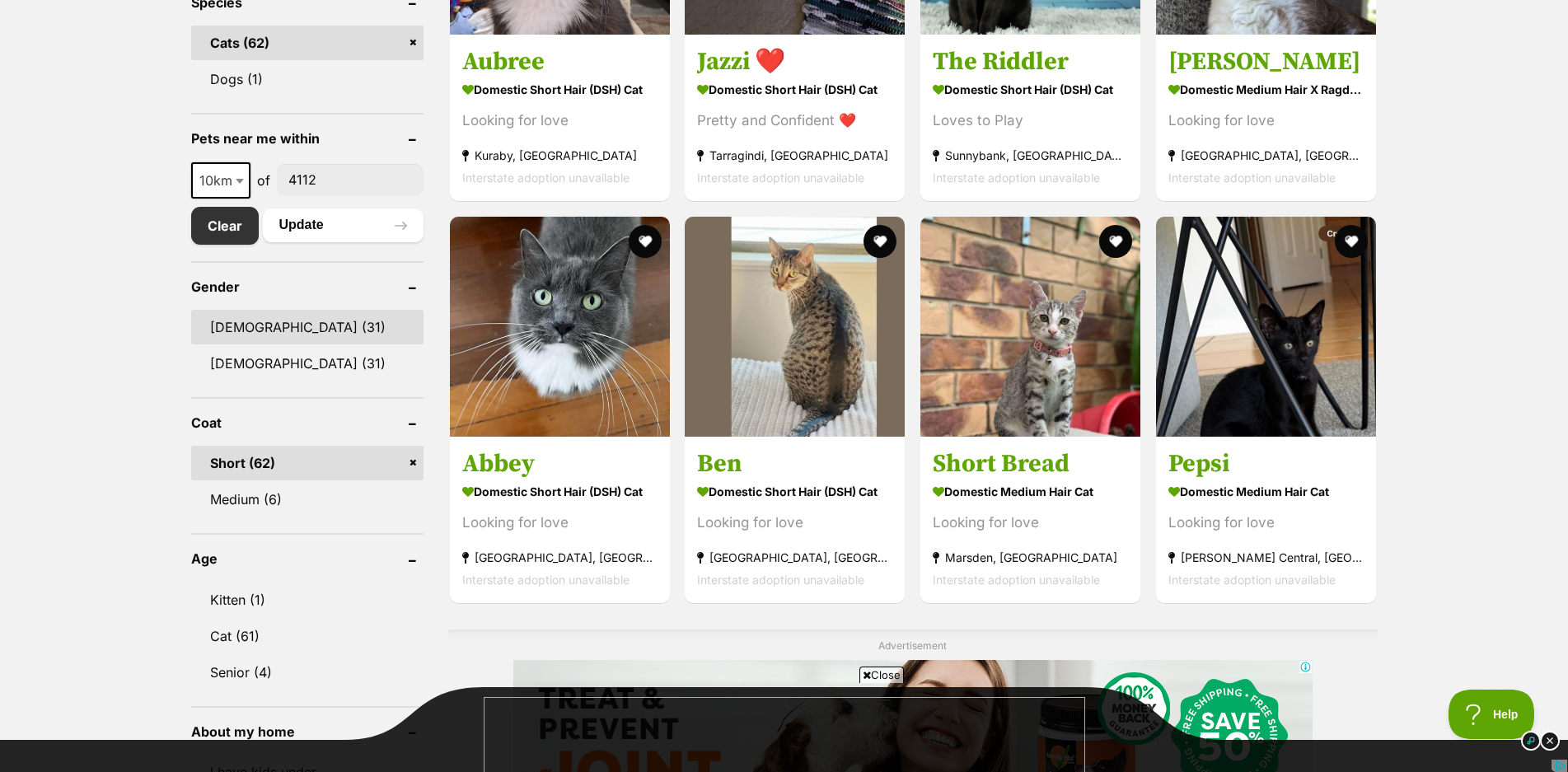
scroll to position [0, 0]
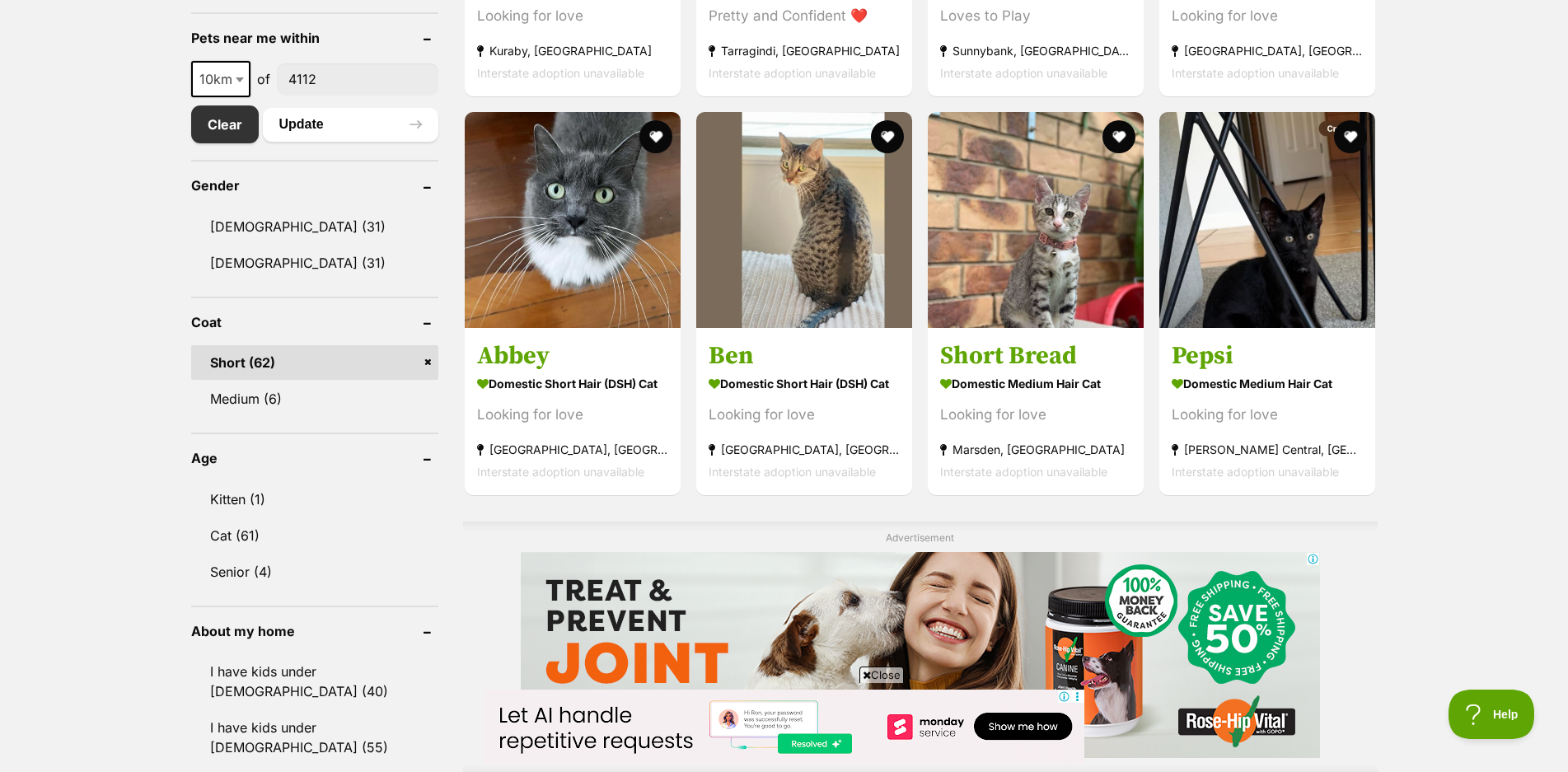
scroll to position [824, 0]
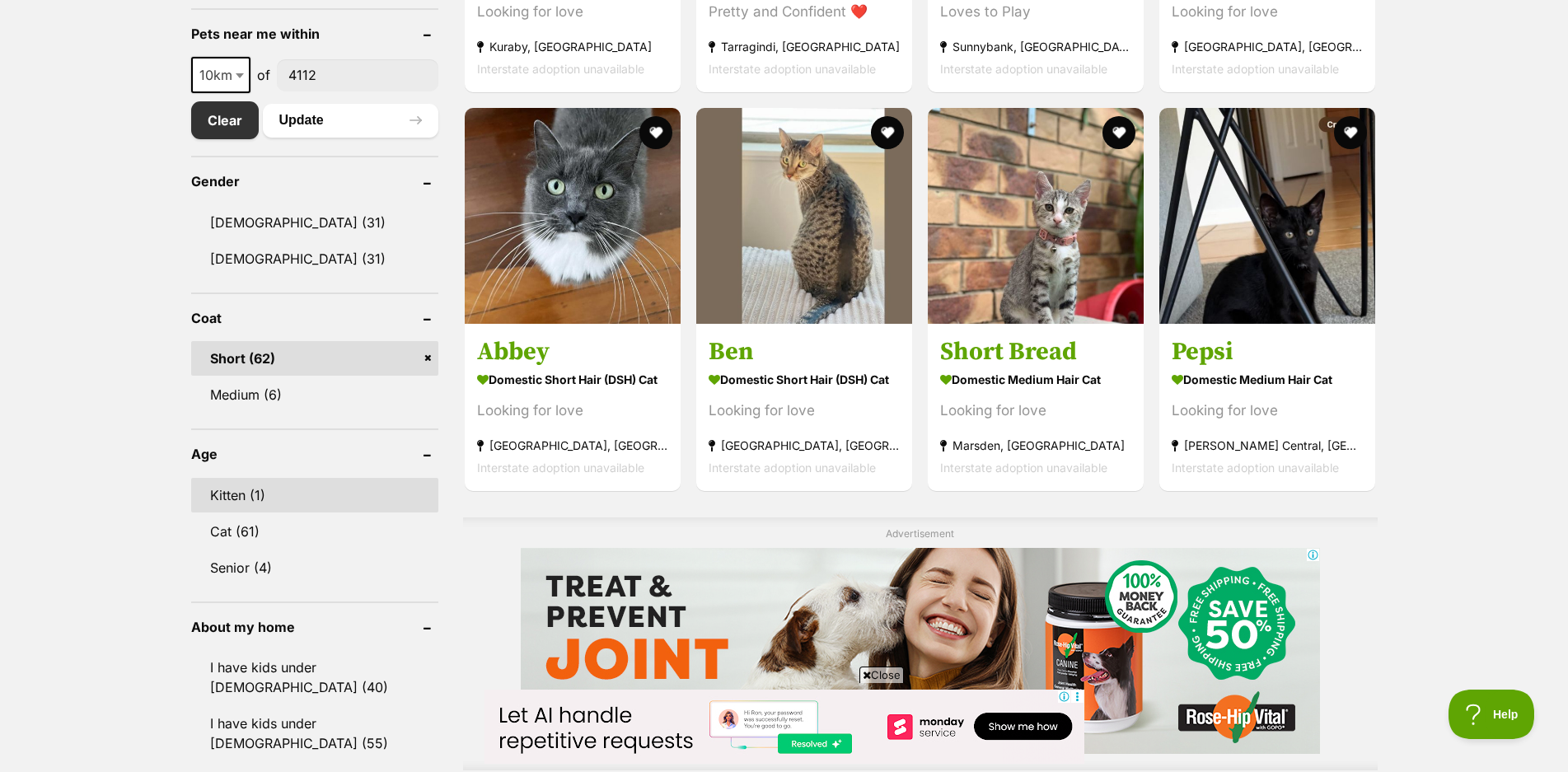
click at [231, 501] on link "Kitten (1)" at bounding box center [315, 495] width 247 height 35
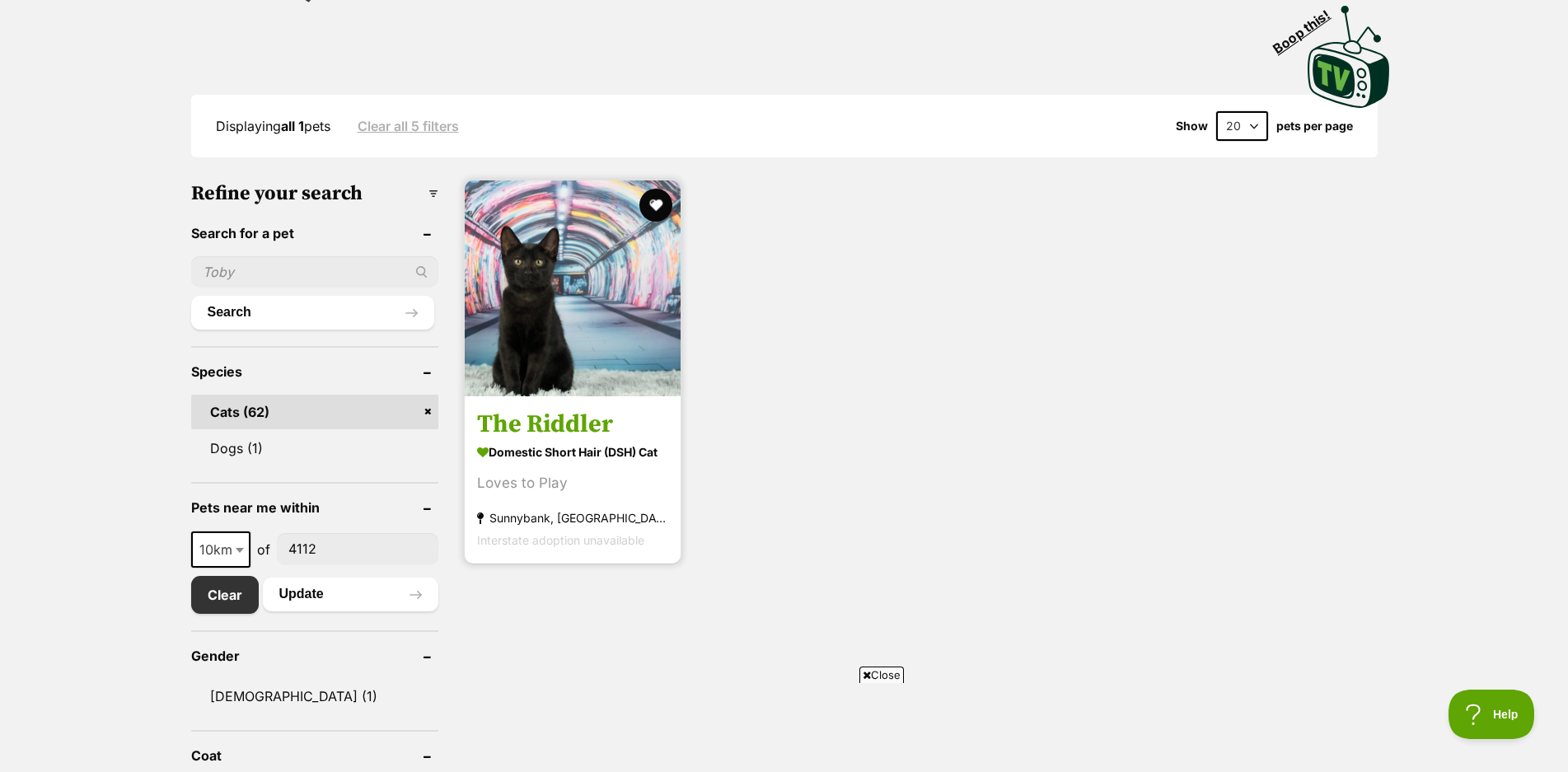
click at [588, 345] on img at bounding box center [572, 288] width 216 height 216
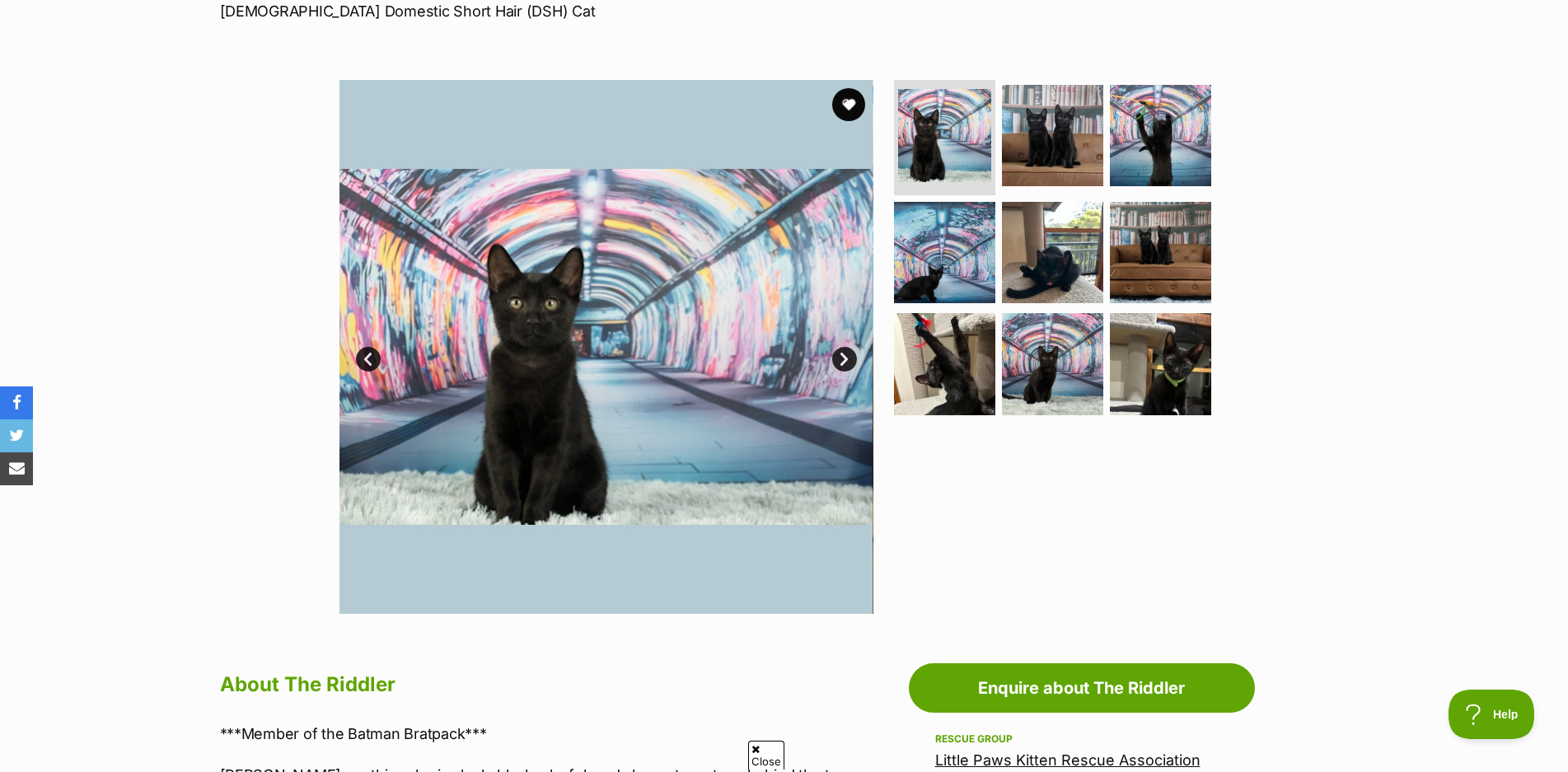
scroll to position [268, 0]
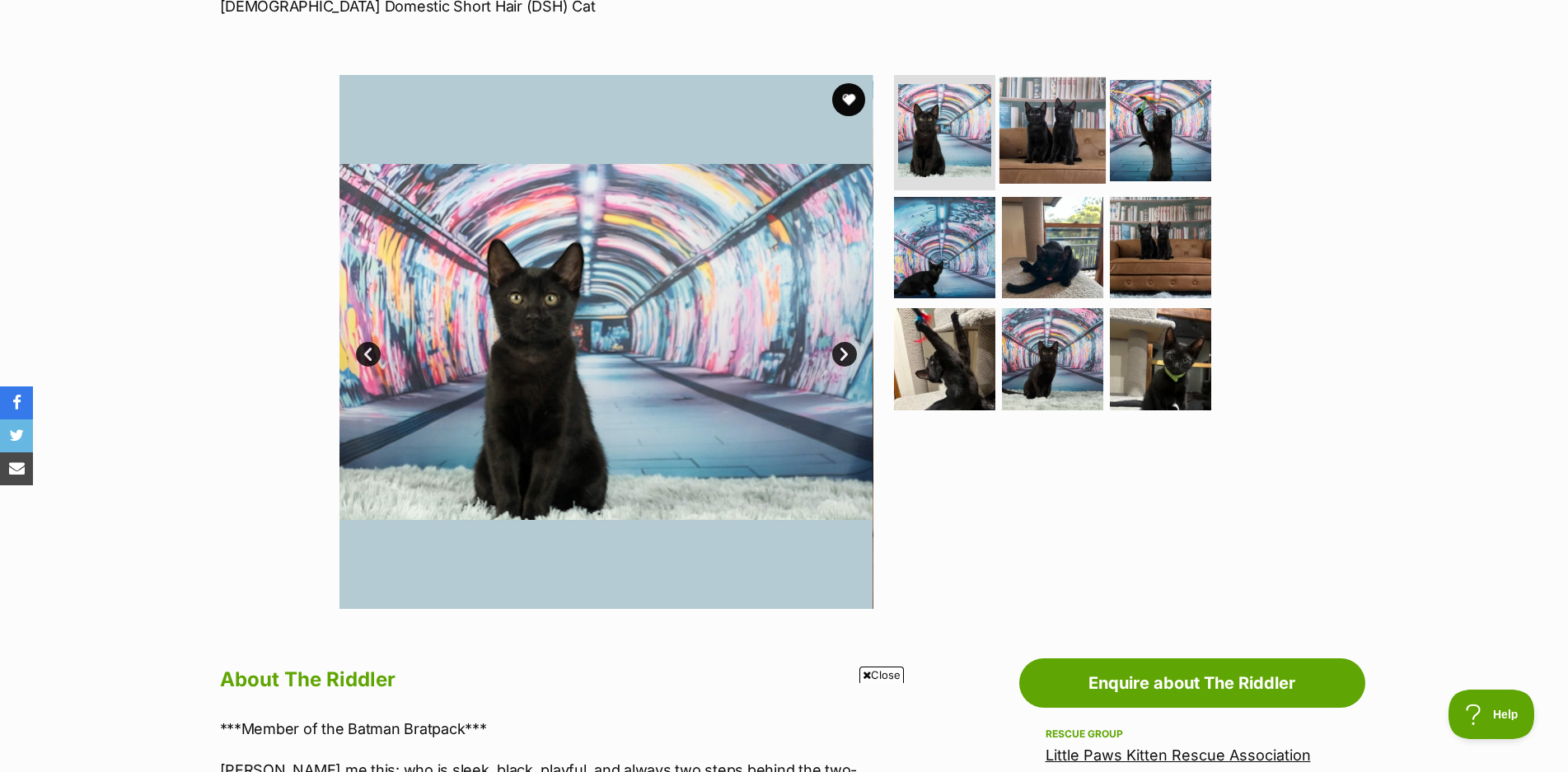
click at [1094, 108] on img at bounding box center [1053, 131] width 107 height 107
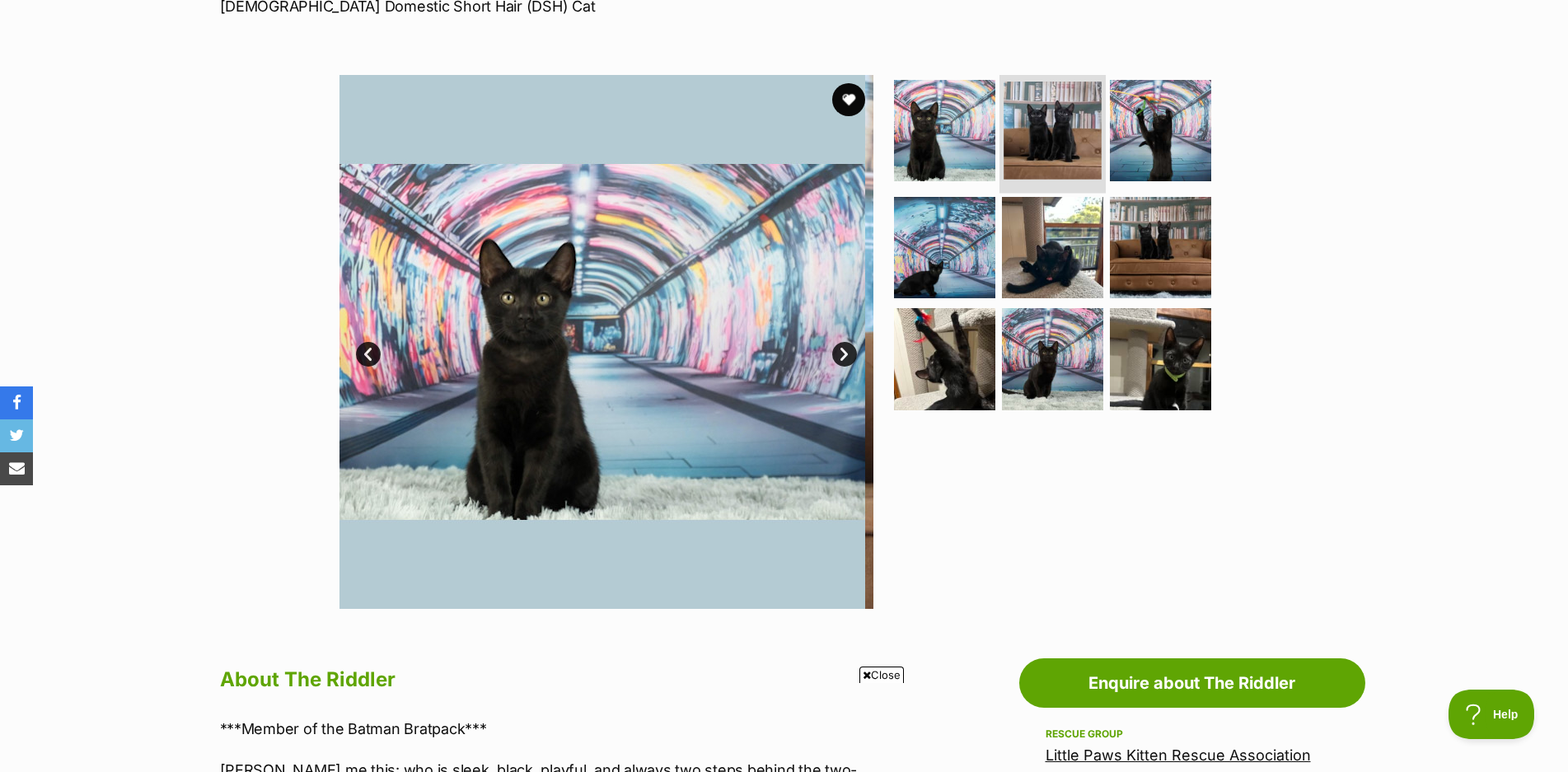
scroll to position [0, 0]
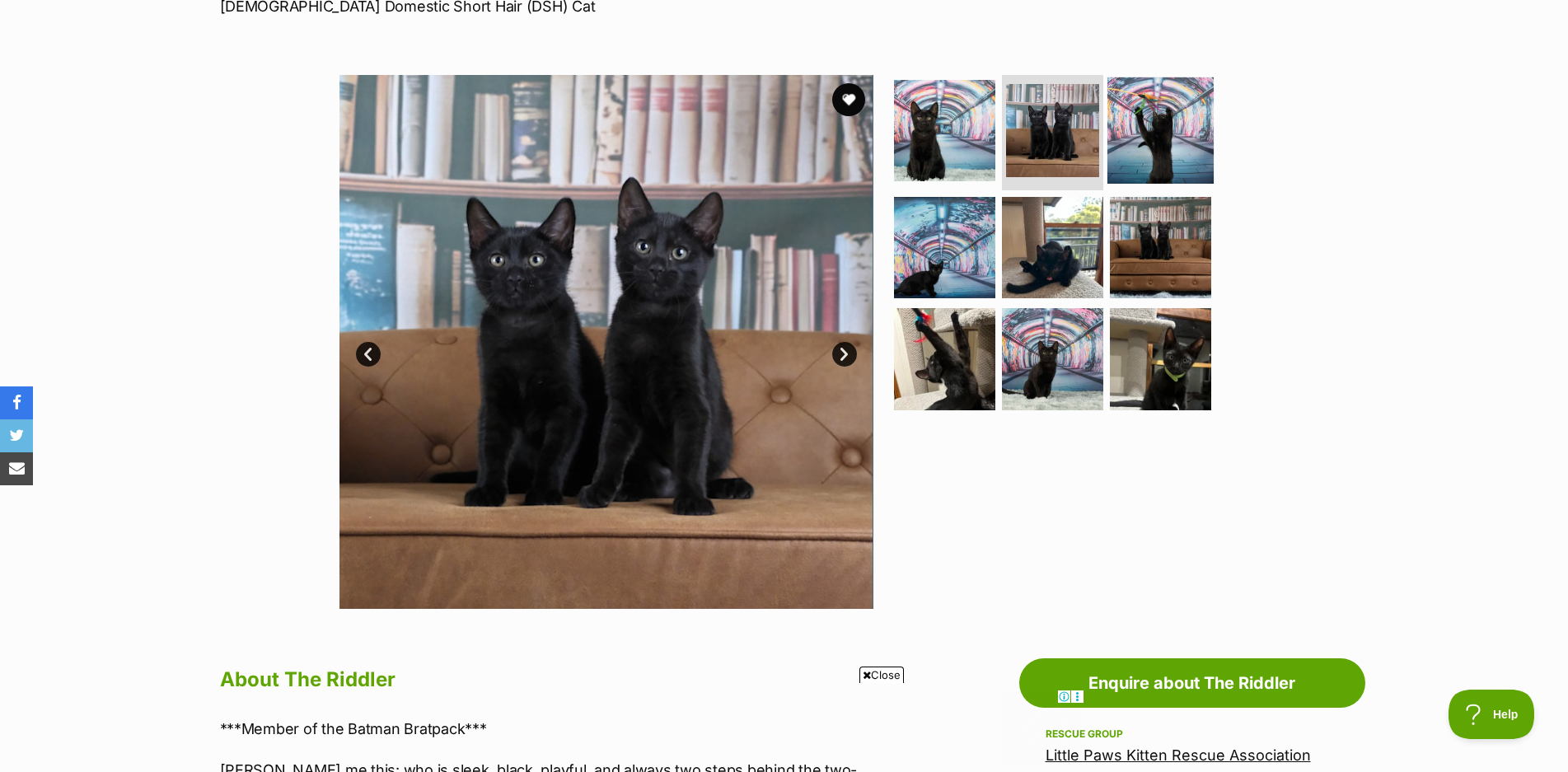
click at [1143, 121] on img at bounding box center [1160, 131] width 107 height 107
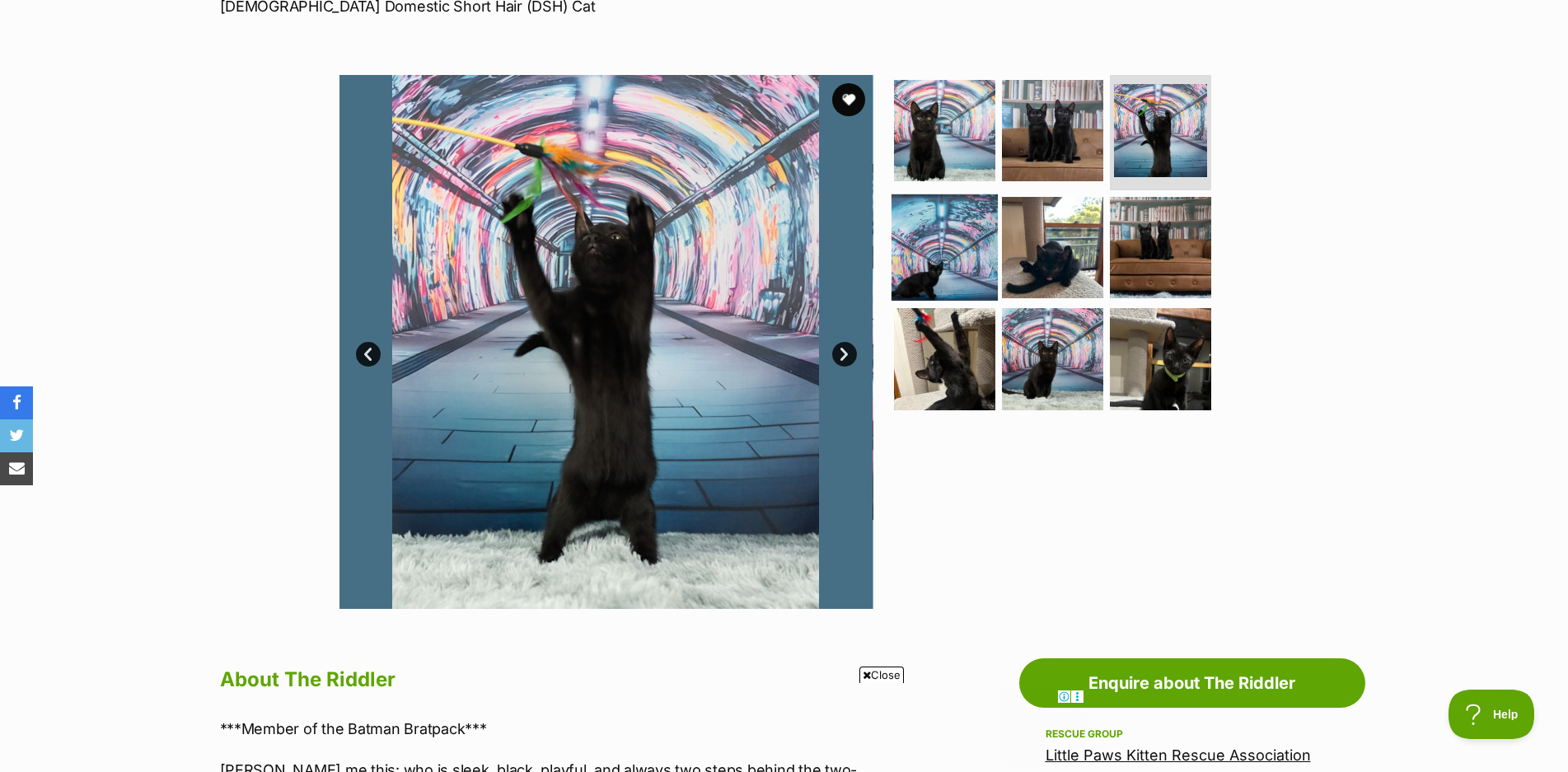
click at [937, 233] on img at bounding box center [944, 247] width 107 height 107
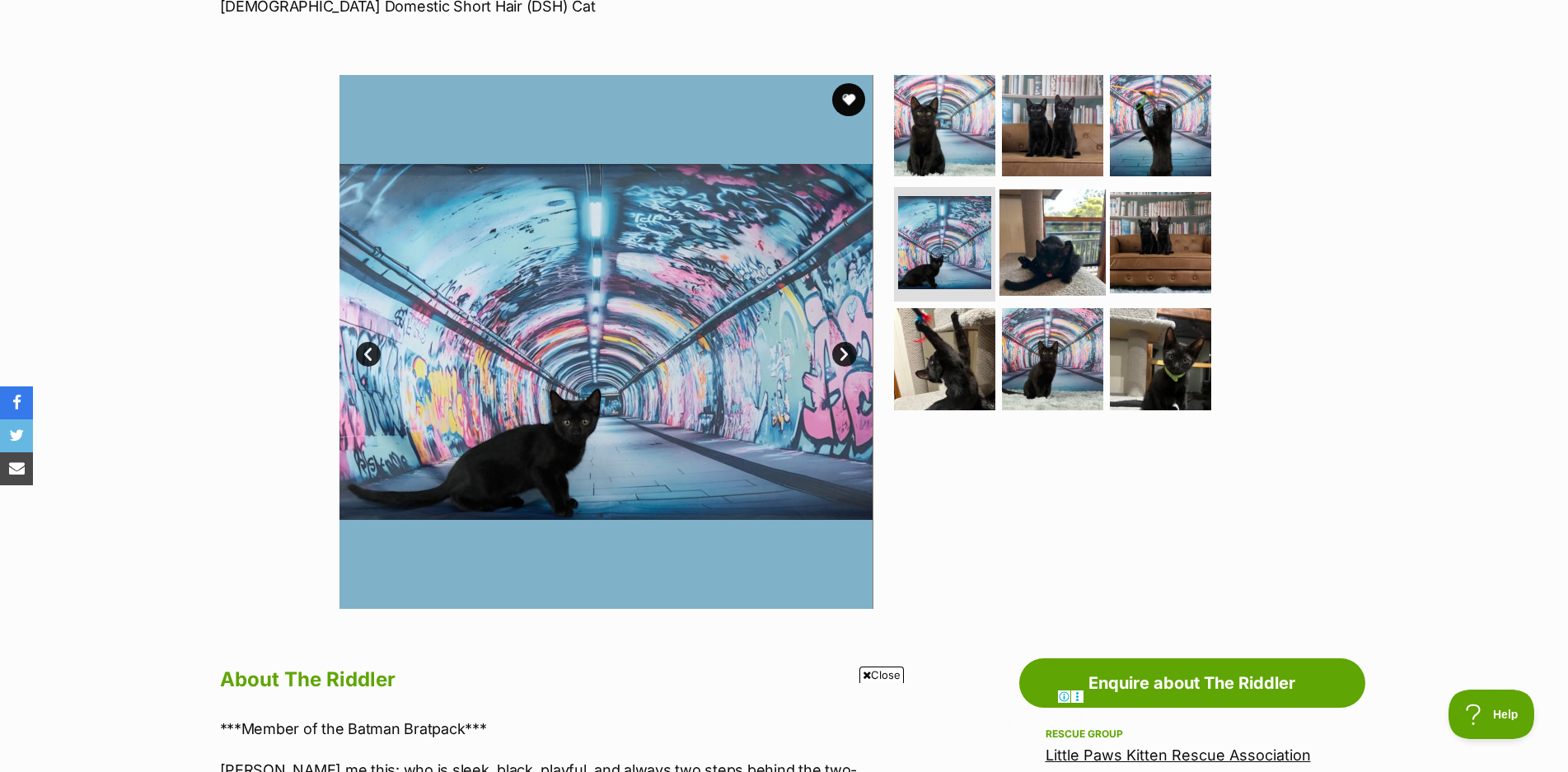
click at [1051, 247] on img at bounding box center [1053, 242] width 107 height 107
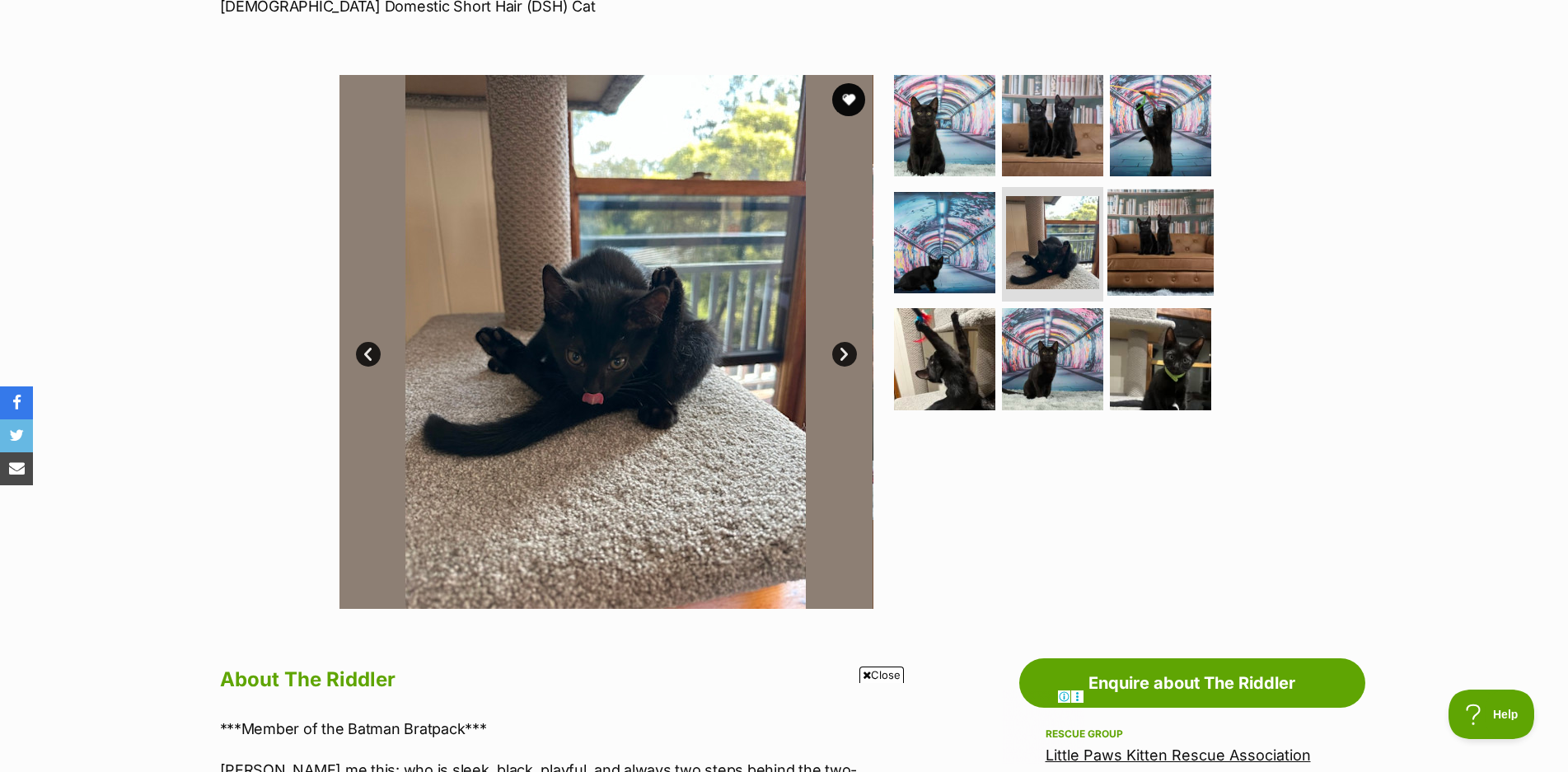
click at [1152, 243] on img at bounding box center [1160, 242] width 107 height 107
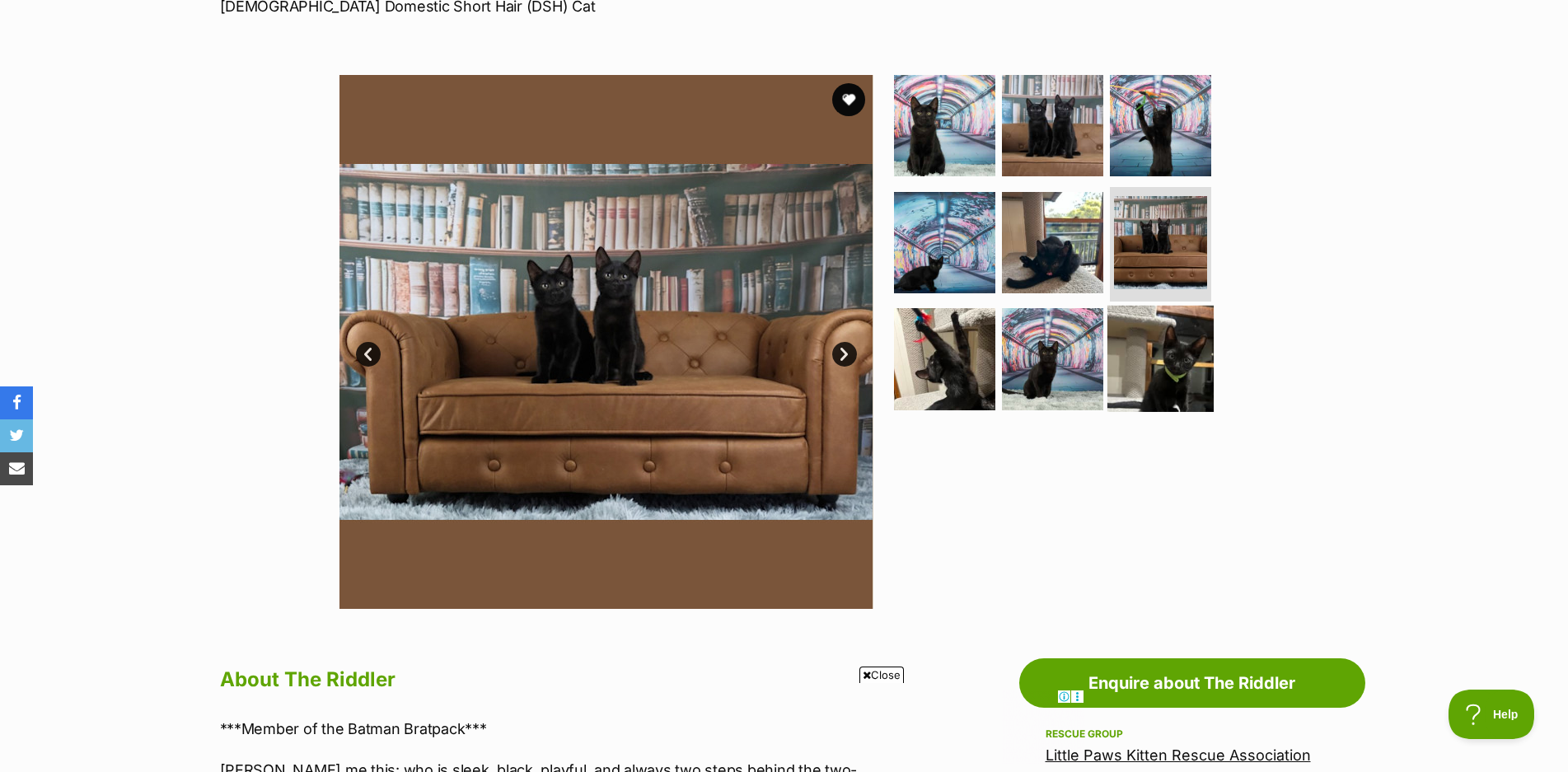
click at [1153, 372] on img at bounding box center [1160, 358] width 107 height 107
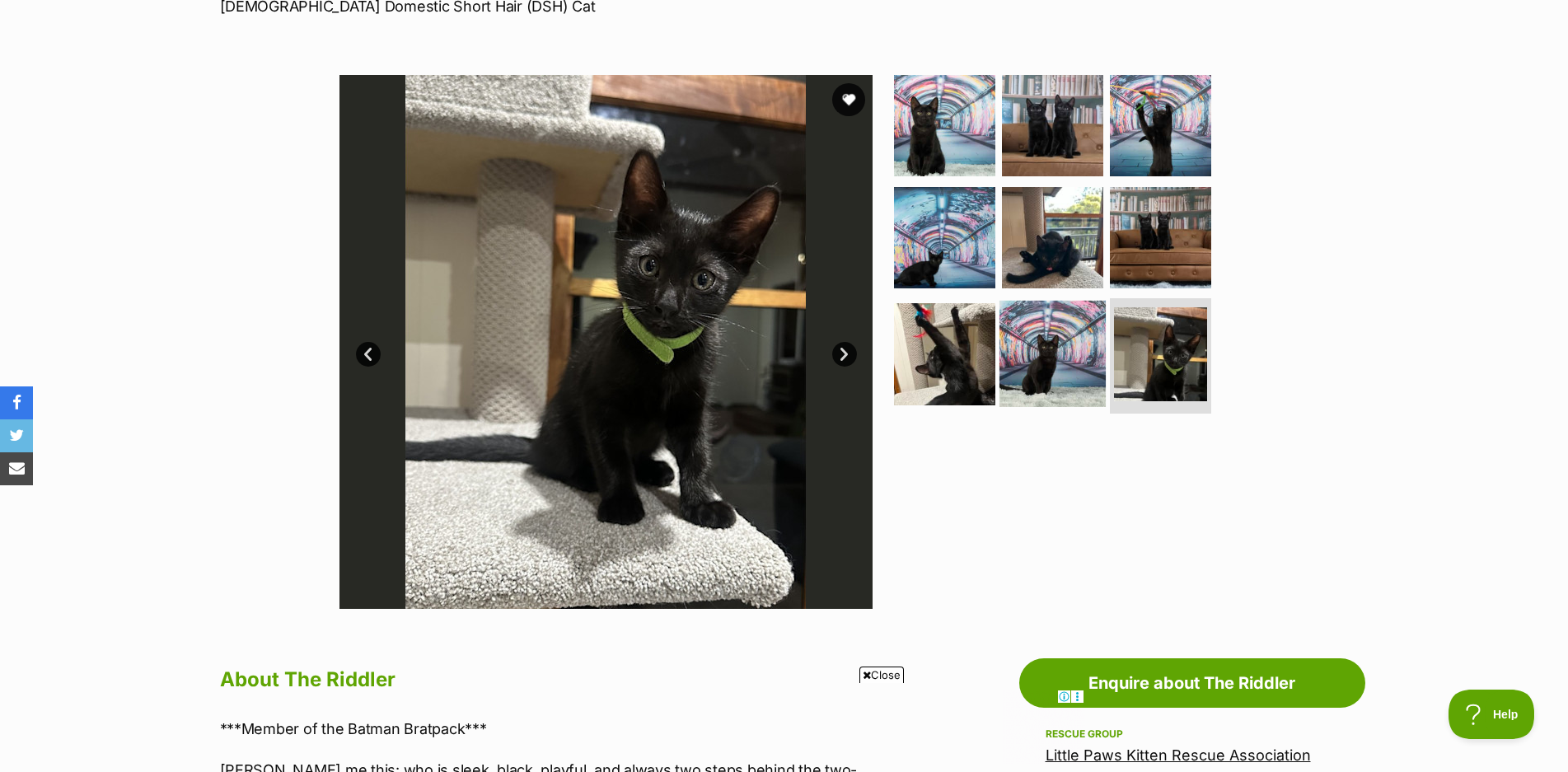
click at [1047, 355] on img at bounding box center [1053, 354] width 107 height 107
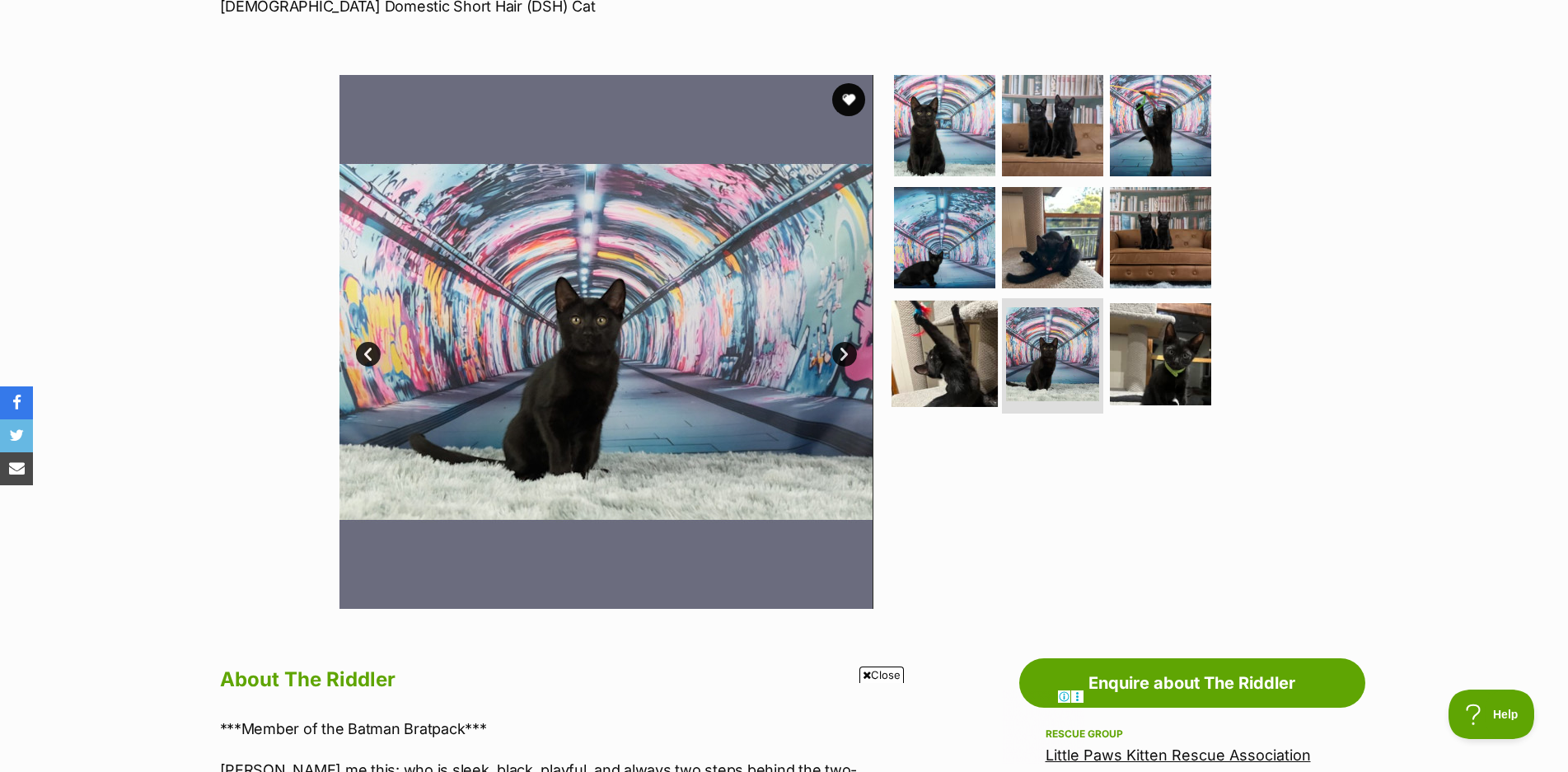
click at [983, 375] on img at bounding box center [944, 354] width 107 height 107
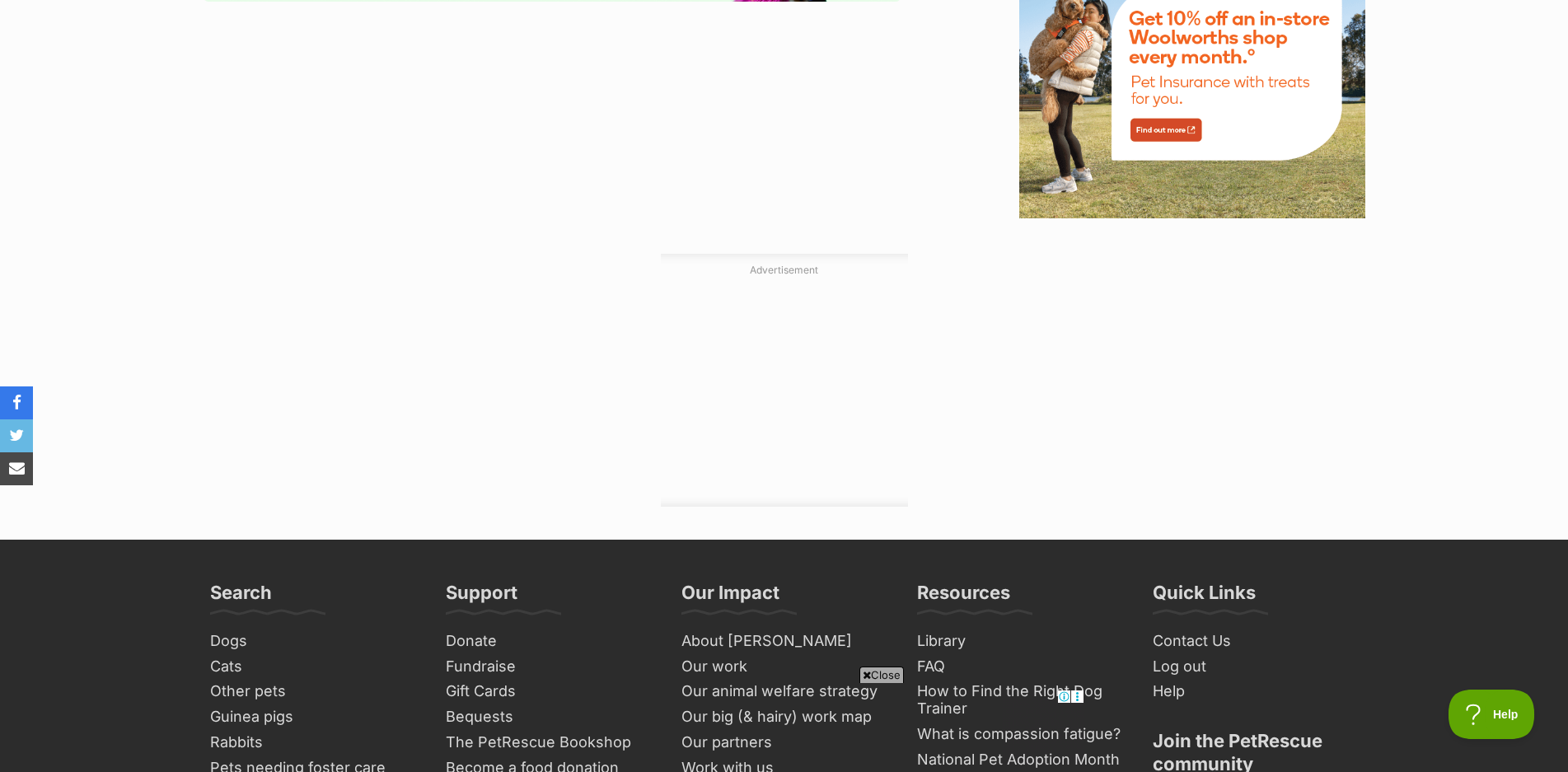
scroll to position [2141, 0]
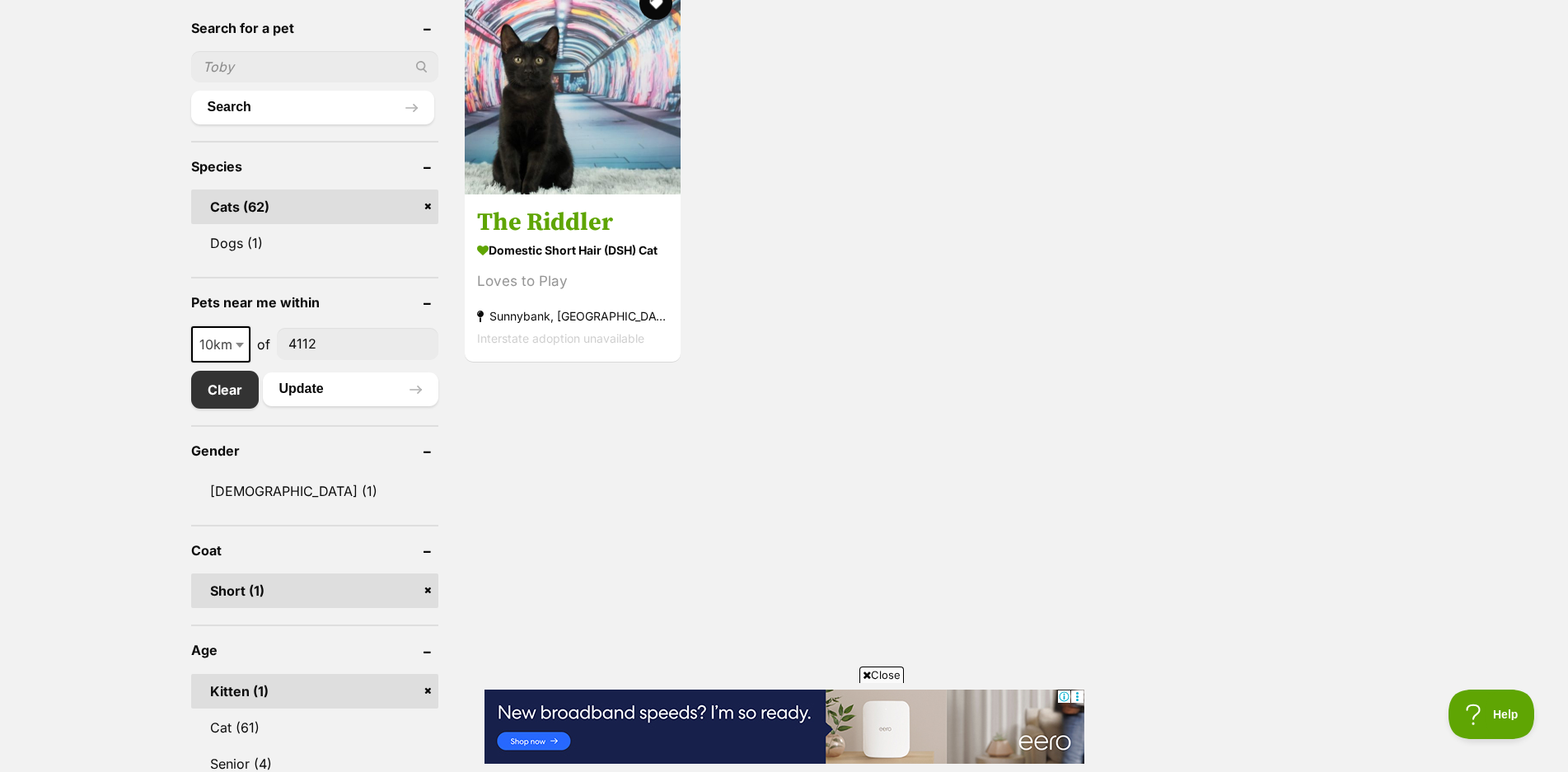
scroll to position [556, 0]
click at [244, 342] on span at bounding box center [241, 343] width 17 height 36
select select "25"
click at [315, 391] on button "Update" at bounding box center [350, 388] width 176 height 33
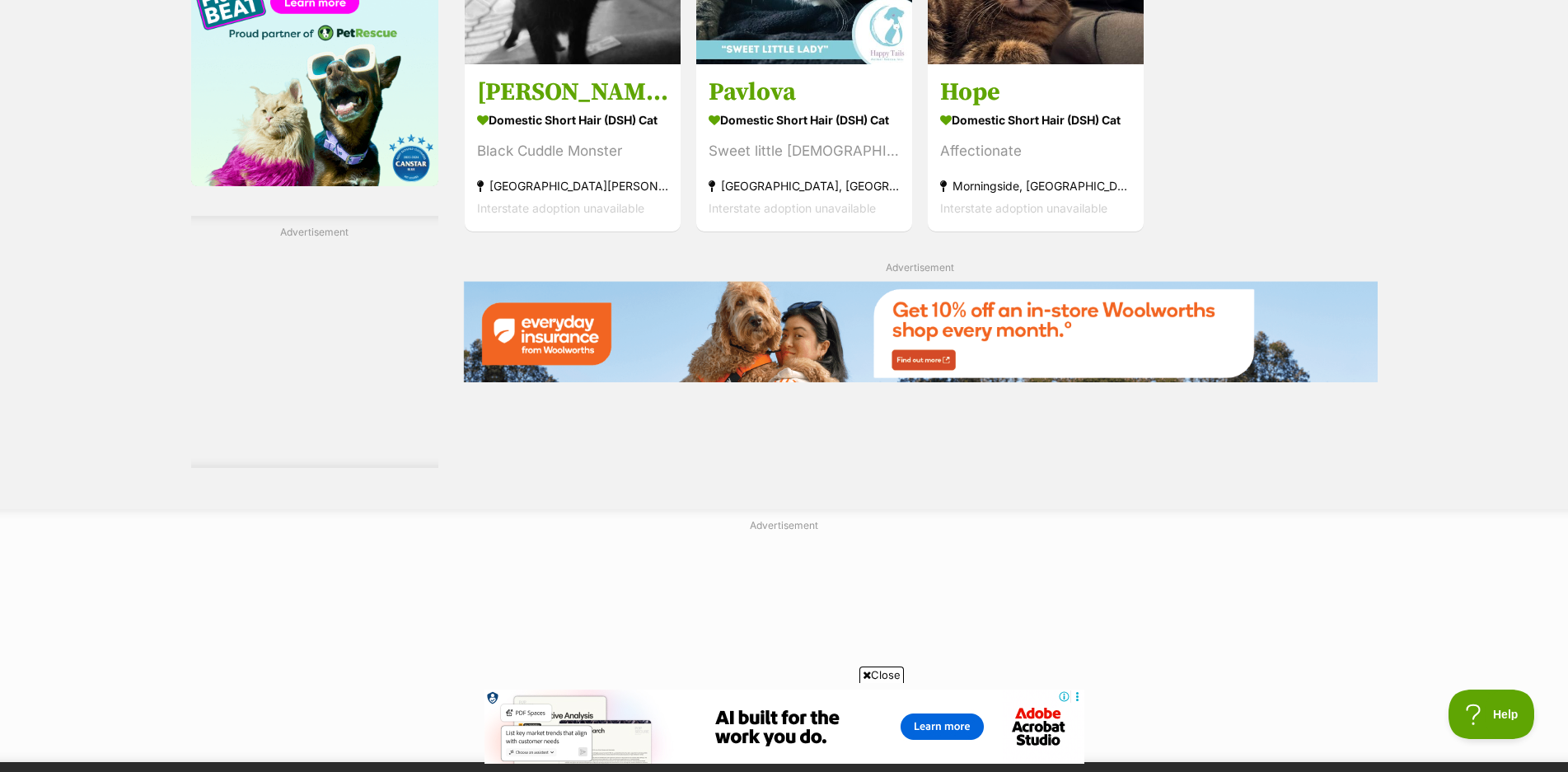
scroll to position [2182, 0]
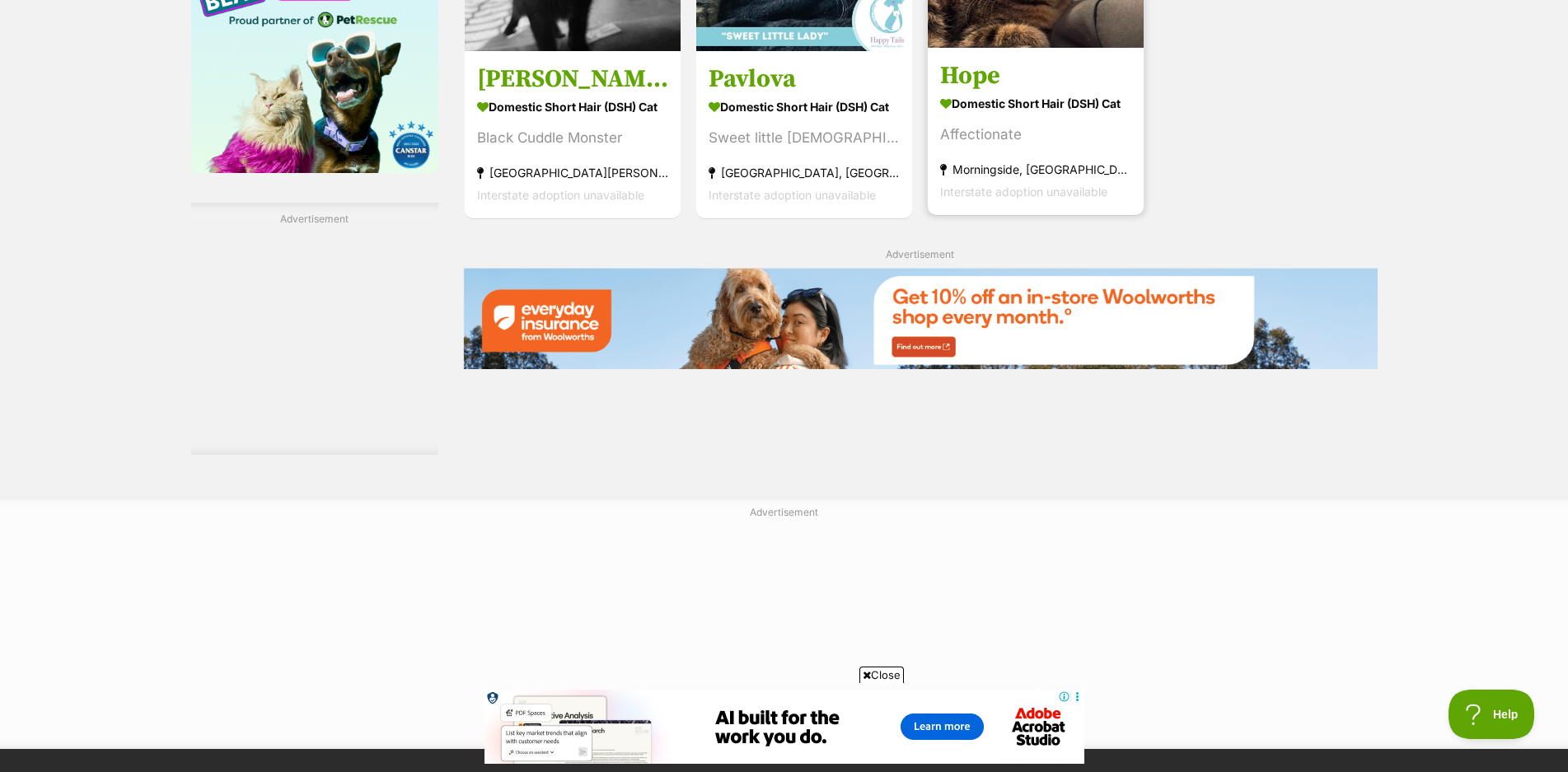
click at [1015, 80] on h3 "Hope" at bounding box center [1035, 76] width 192 height 31
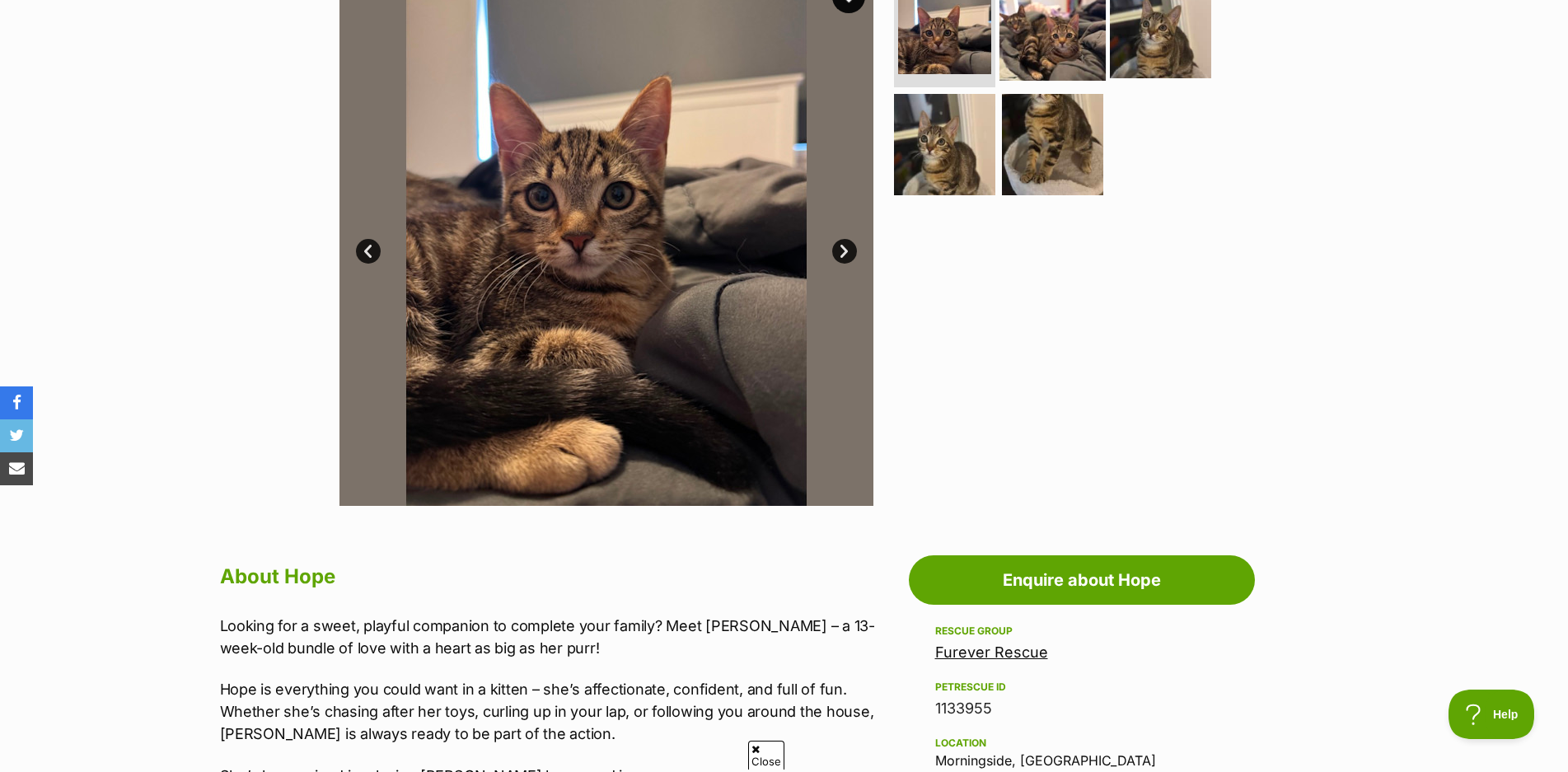
click at [1088, 27] on img at bounding box center [1053, 28] width 107 height 107
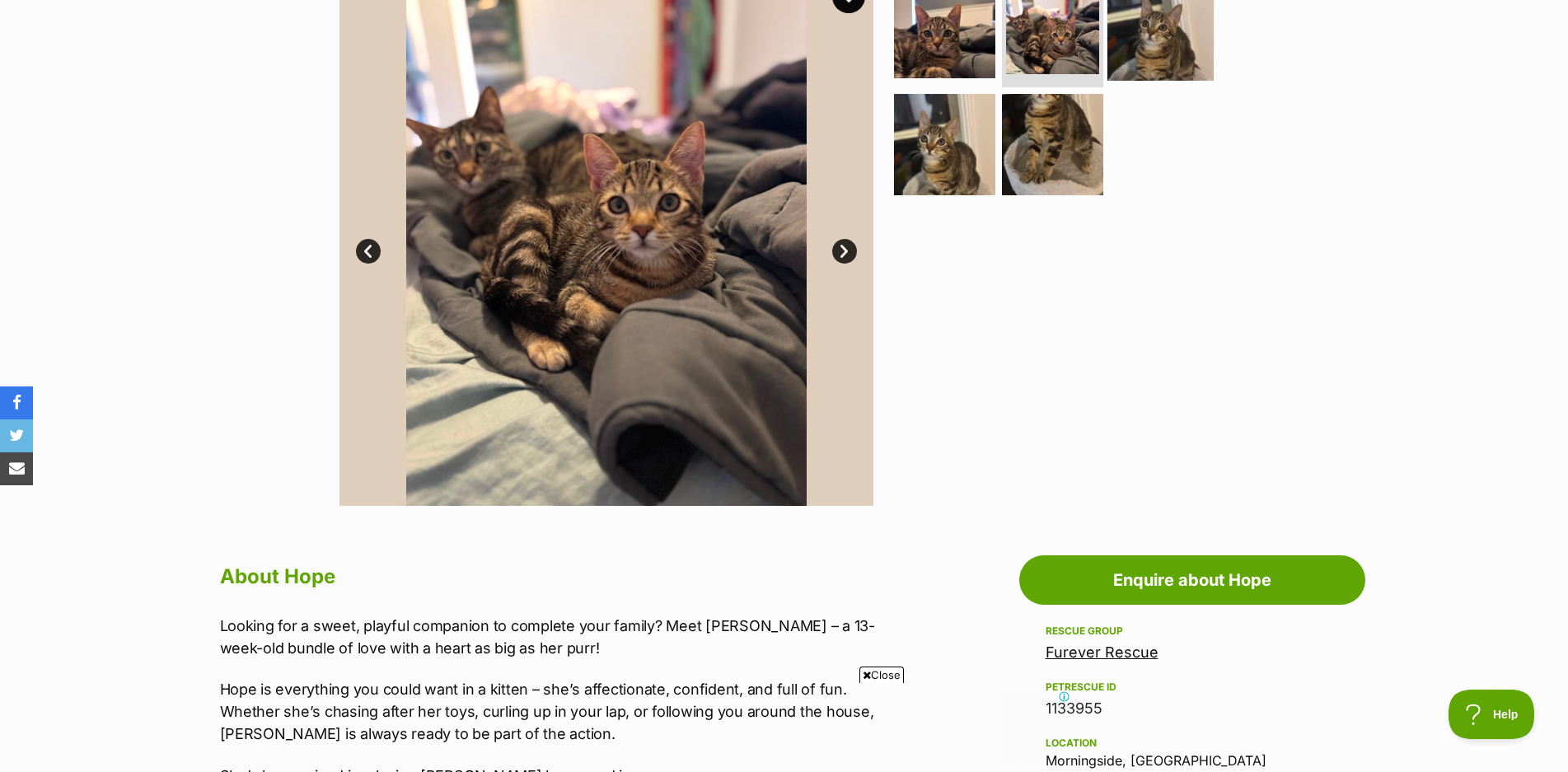
click at [1157, 30] on img at bounding box center [1160, 28] width 107 height 107
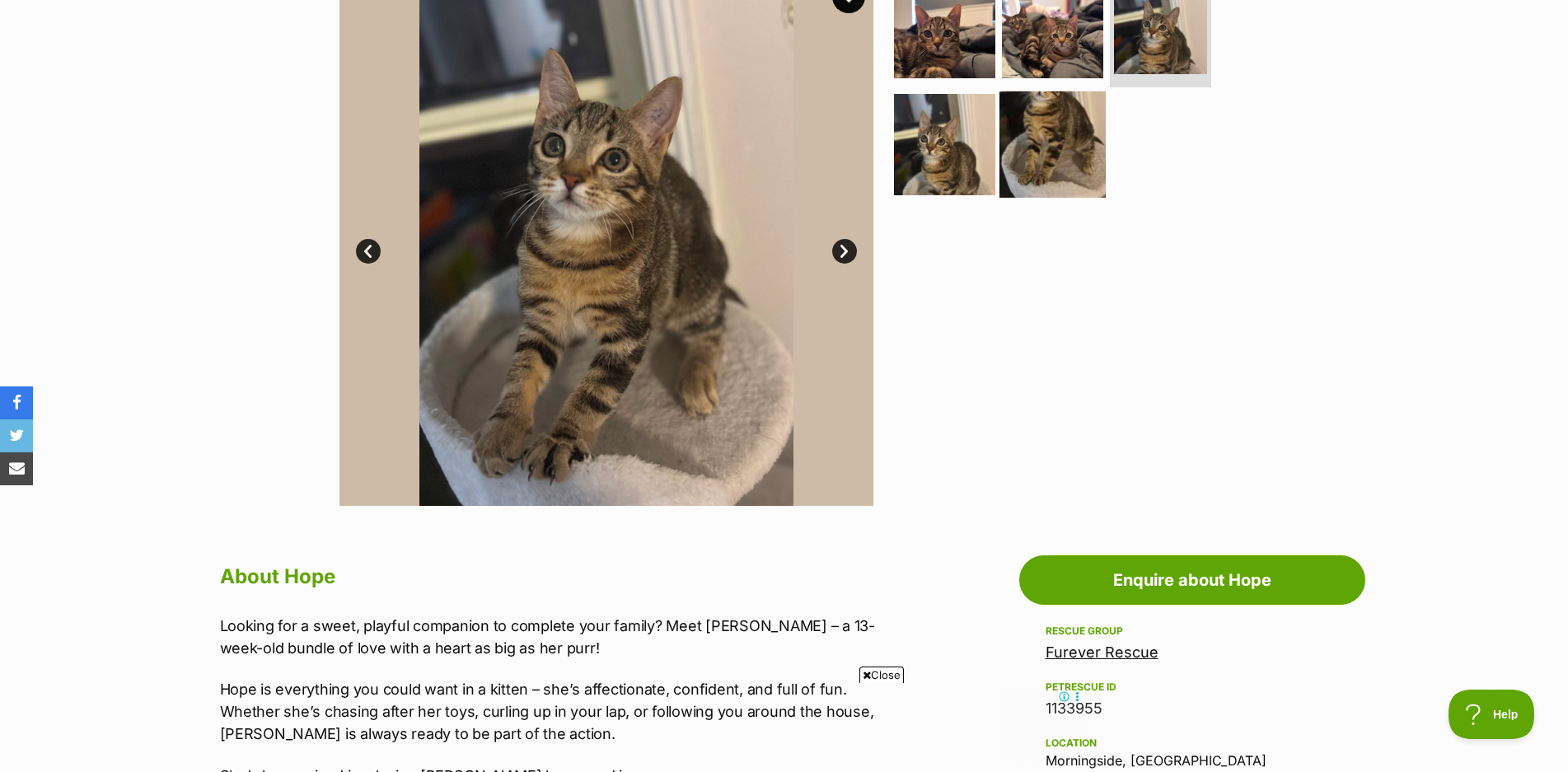
click at [1069, 129] on img at bounding box center [1053, 144] width 107 height 107
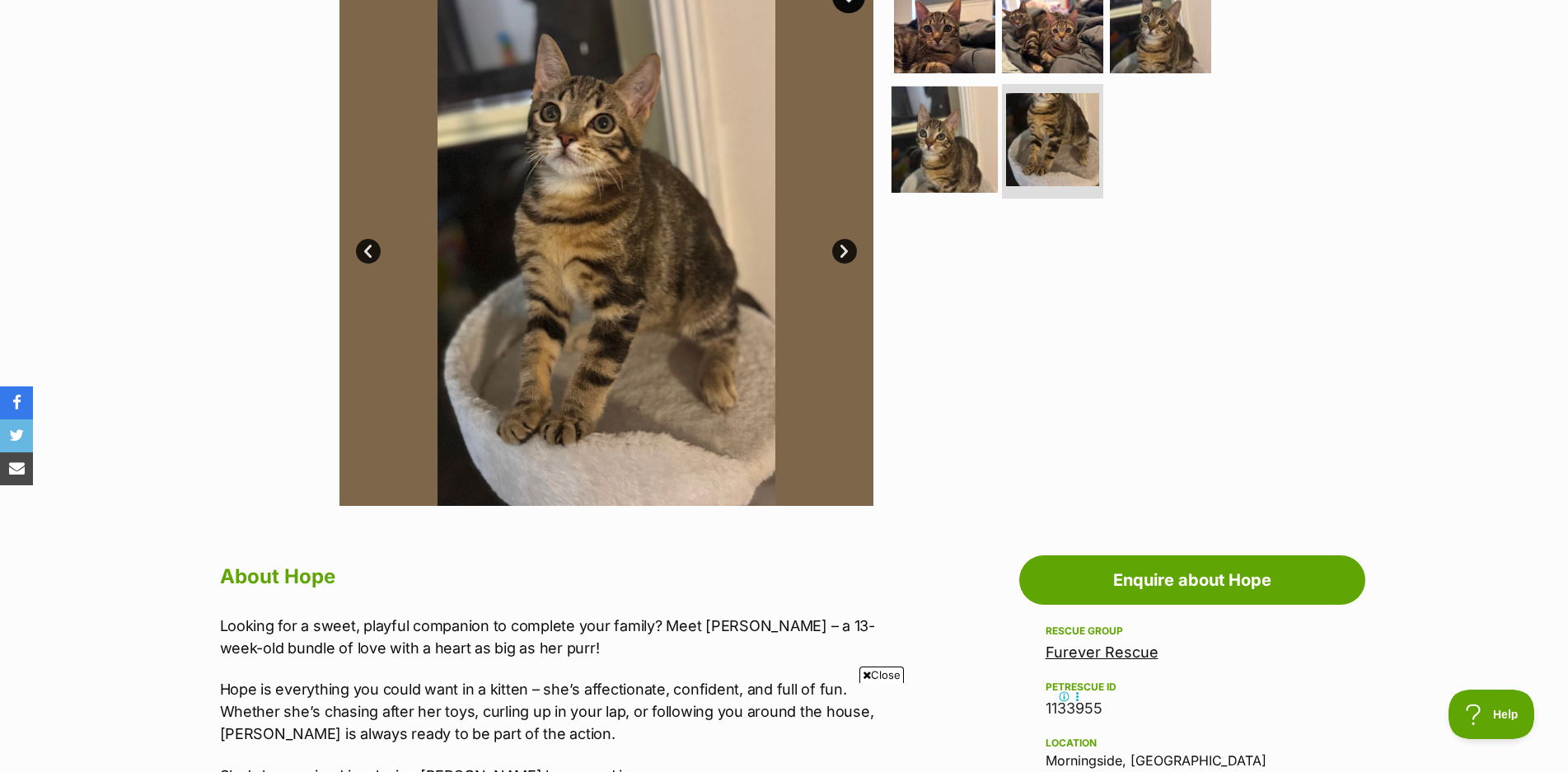
click at [958, 163] on img at bounding box center [944, 139] width 107 height 107
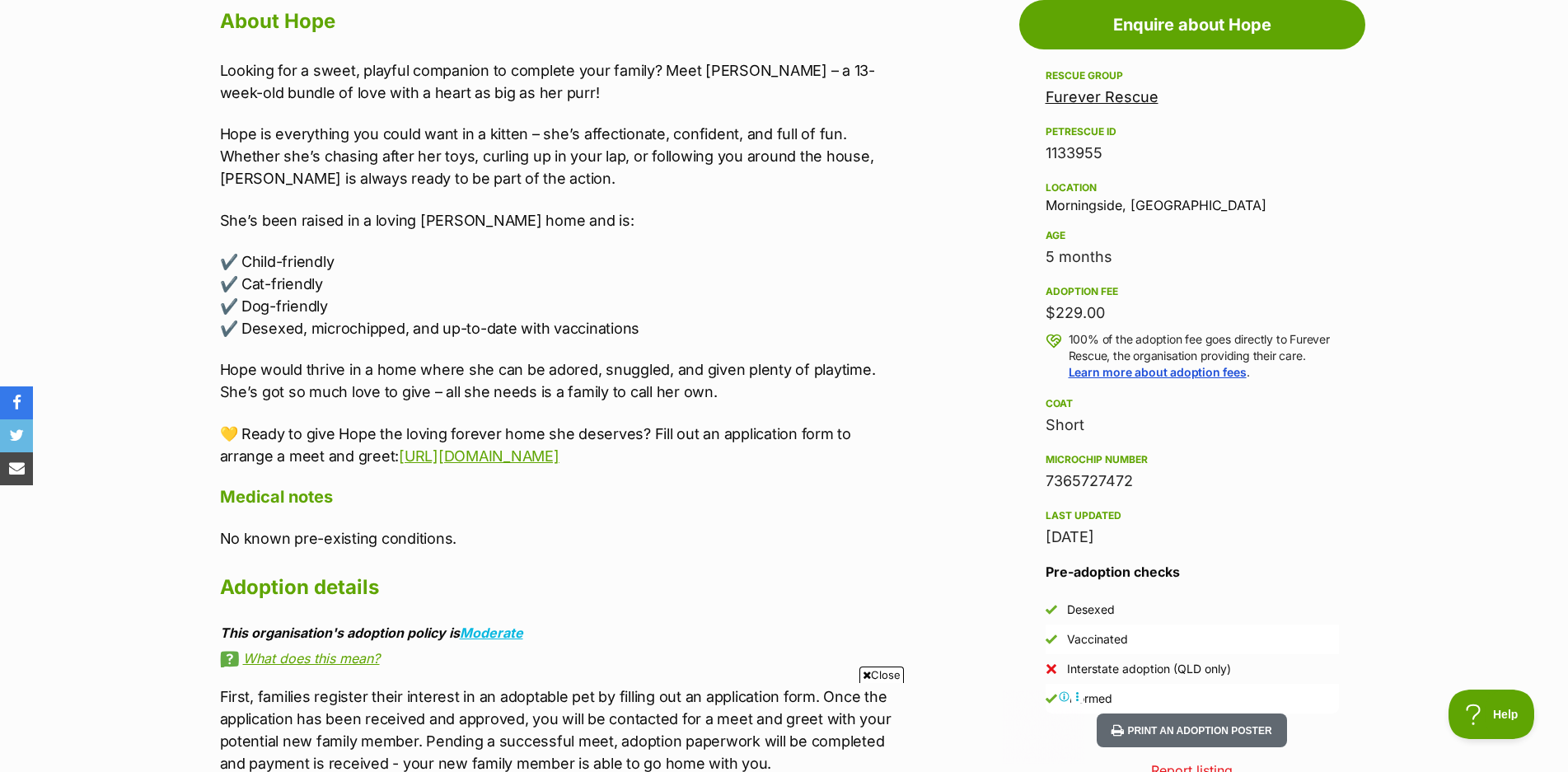
scroll to position [927, 0]
